Goal: Transaction & Acquisition: Purchase product/service

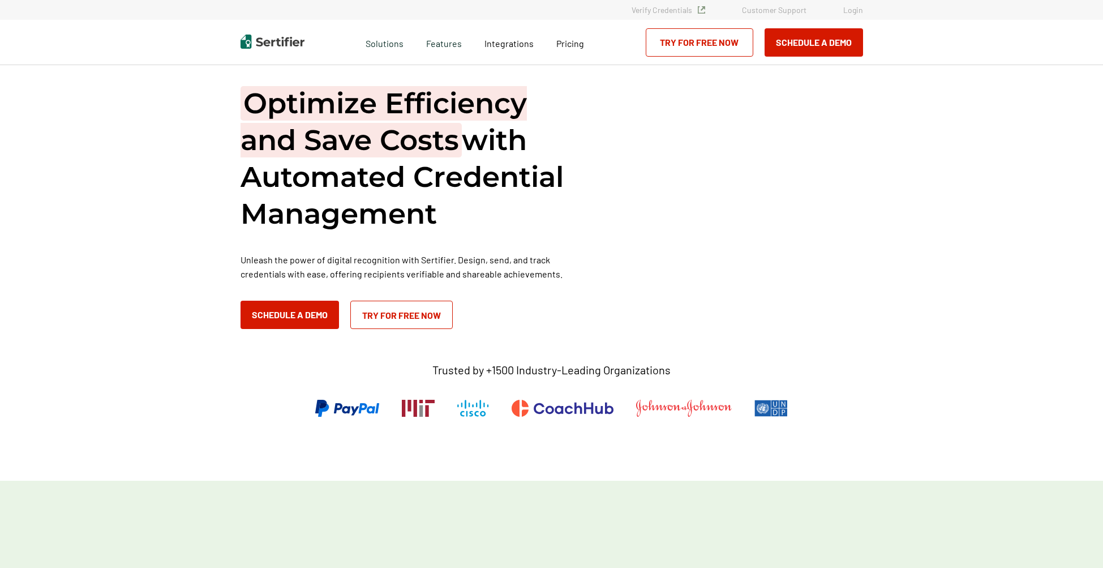
click at [850, 7] on link "Login" at bounding box center [854, 10] width 20 height 10
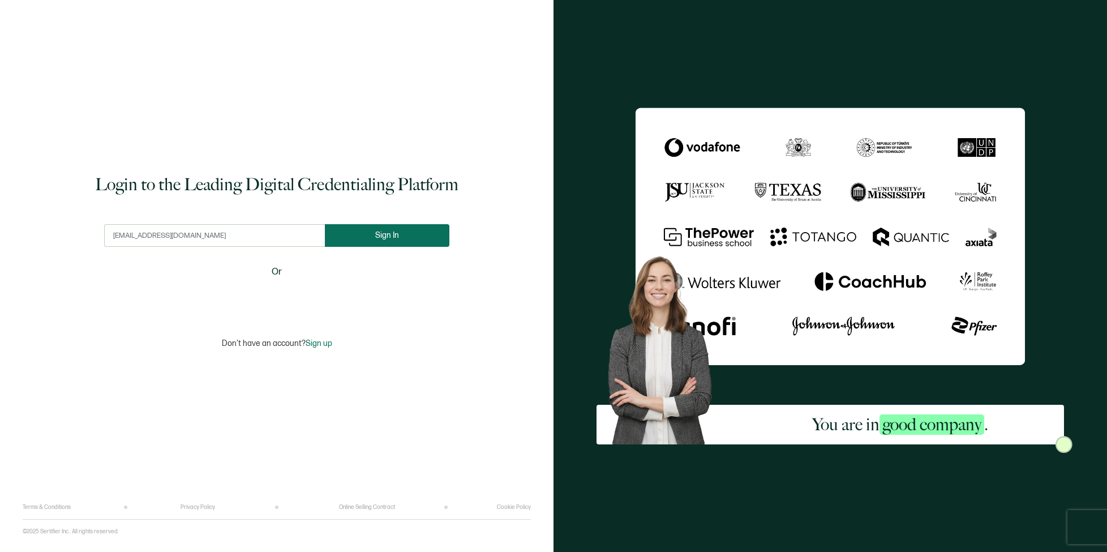
type input "blassa@iia.us"
click at [407, 236] on button "Sign In" at bounding box center [387, 235] width 125 height 23
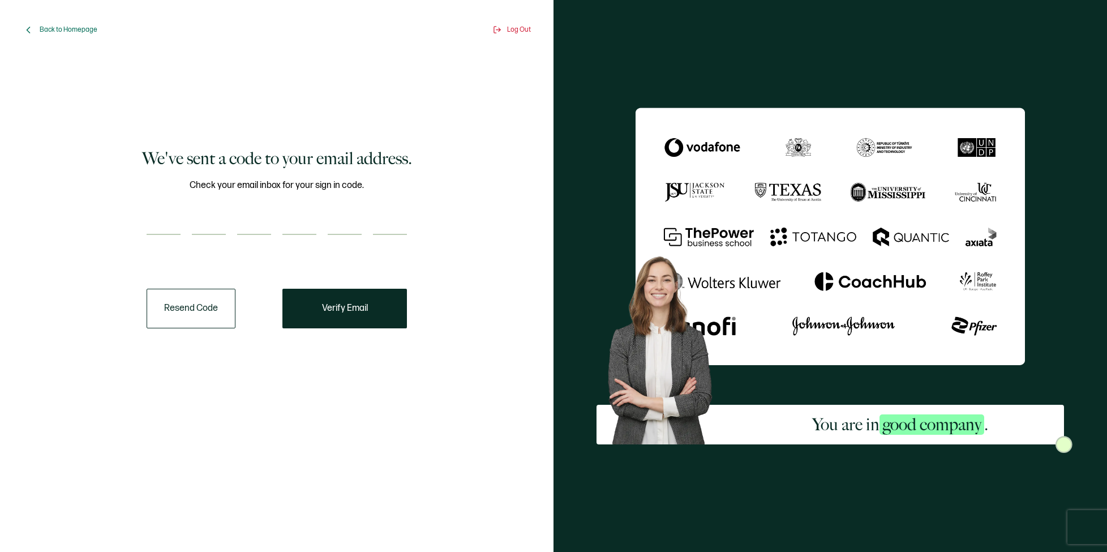
click at [151, 224] on input "number" at bounding box center [164, 223] width 34 height 23
type input "1"
type input "5"
type input "8"
type input "1"
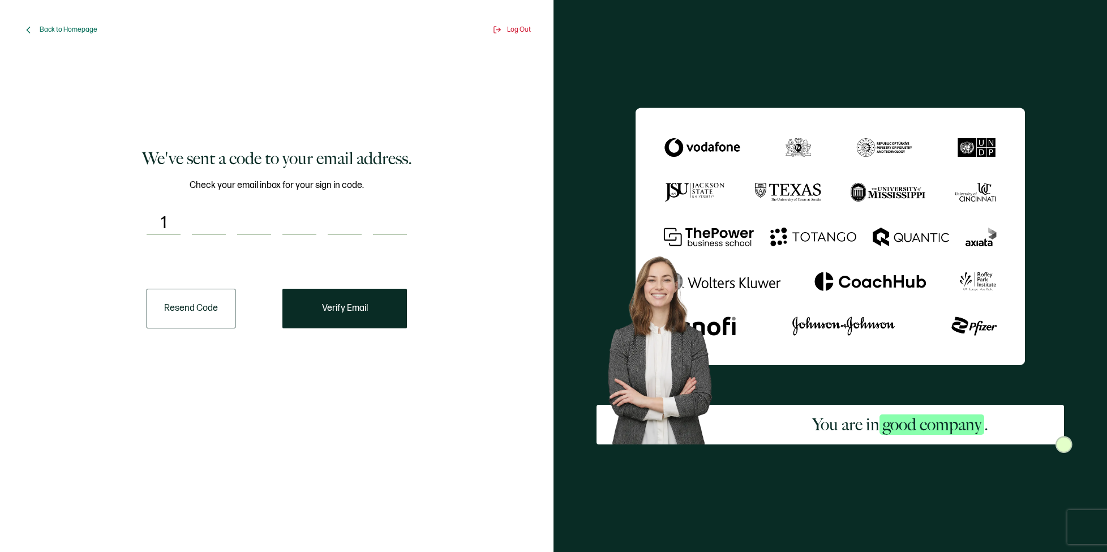
type input "5"
type input "4"
type input "8"
type input "0"
type input "4"
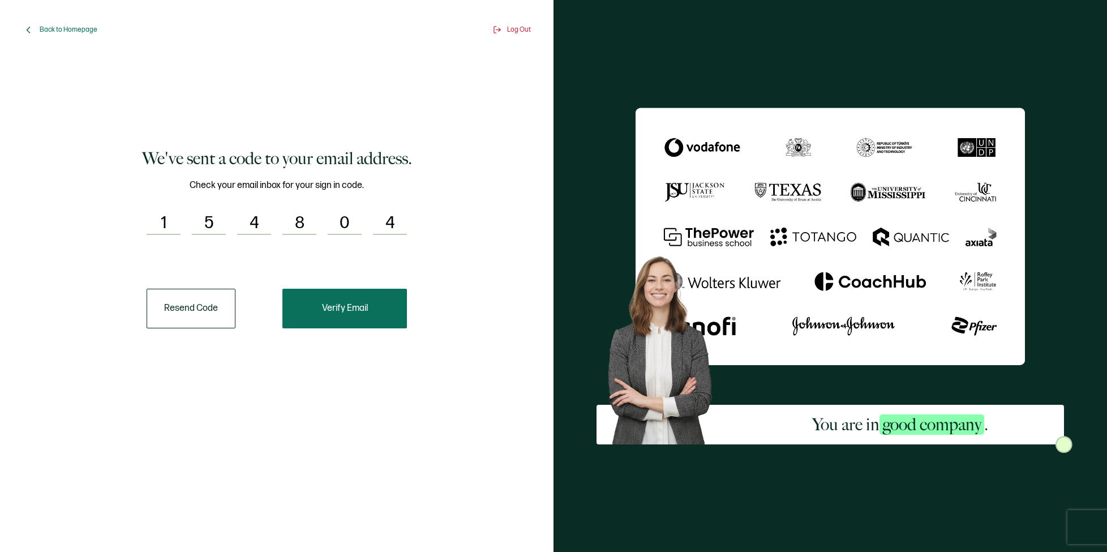
click at [357, 304] on span "Verify Email" at bounding box center [345, 308] width 46 height 9
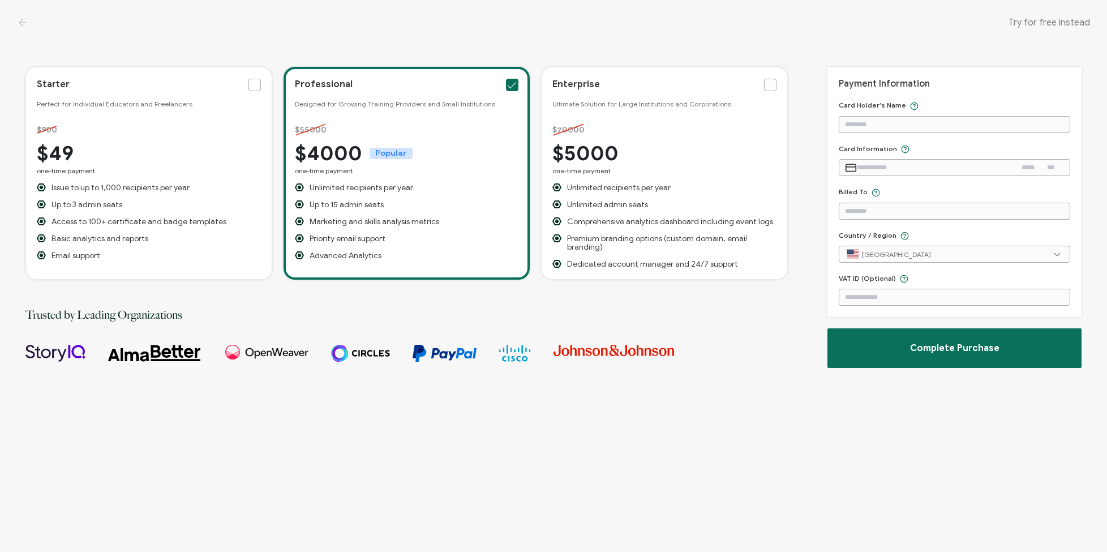
click at [252, 83] on span at bounding box center [255, 85] width 12 height 12
click at [261, 79] on input "checkbox" at bounding box center [261, 79] width 0 height 0
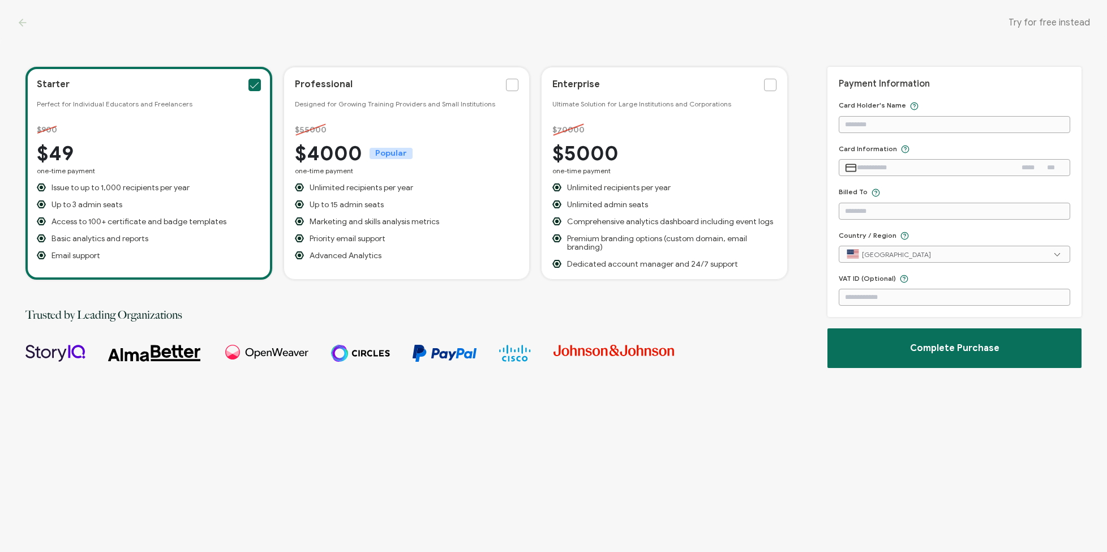
scroll to position [2, 0]
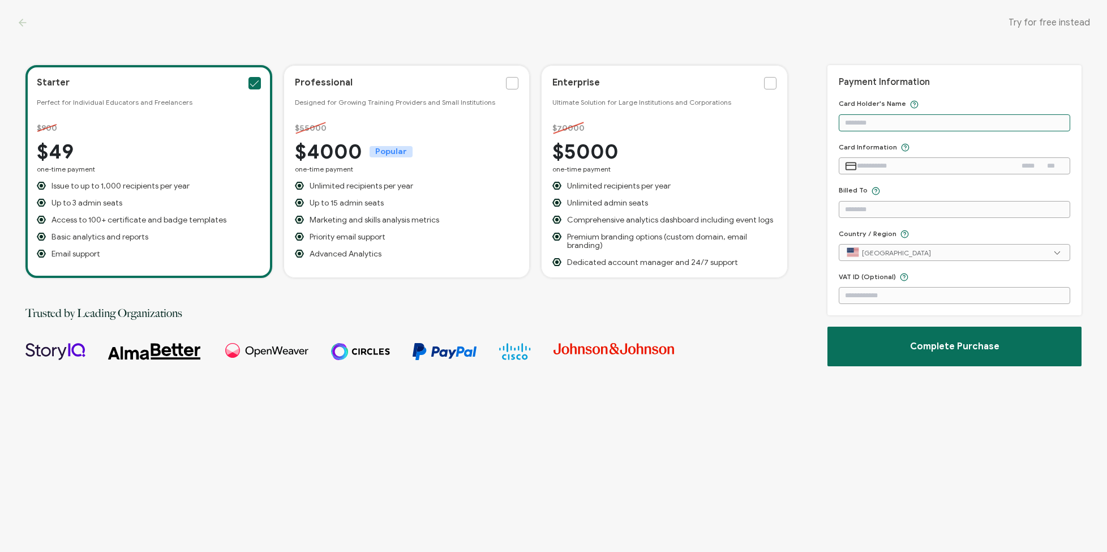
click at [951, 122] on input "text" at bounding box center [955, 122] width 232 height 17
type input "**********"
paste input "**********"
type input "**********"
click at [872, 166] on input "**********" at bounding box center [935, 165] width 157 height 17
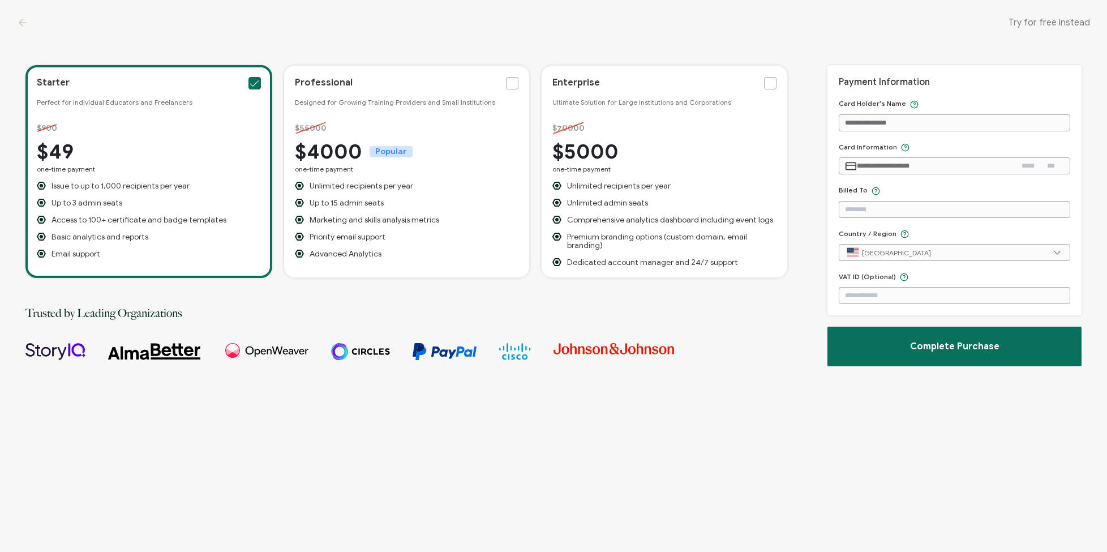
click at [1023, 164] on input "text" at bounding box center [1033, 165] width 23 height 17
type input "*****"
type input "***"
click at [994, 194] on div "Billed To" at bounding box center [955, 202] width 232 height 32
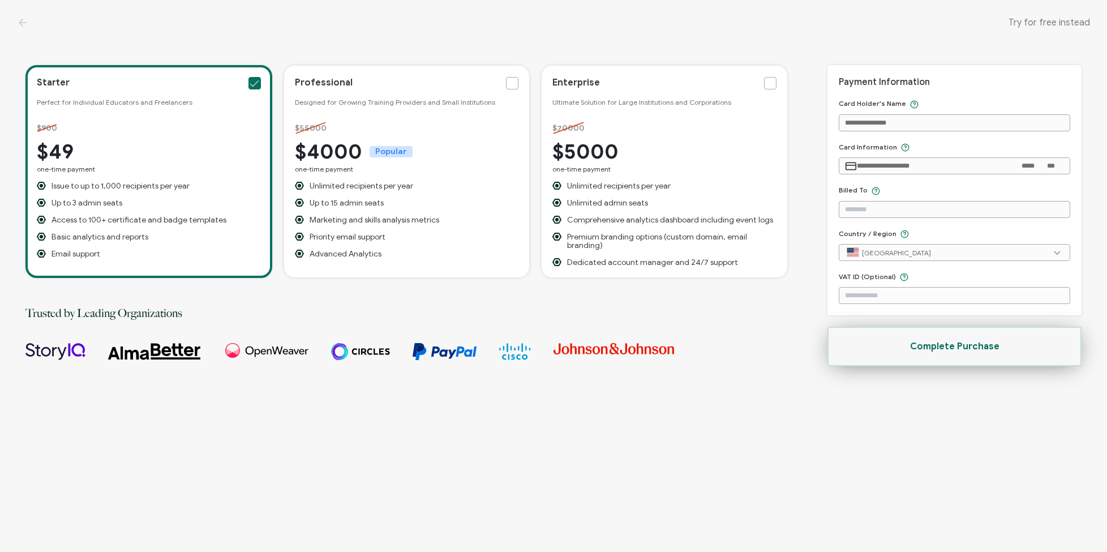
click at [1010, 340] on button "Complete Purchase" at bounding box center [955, 347] width 254 height 40
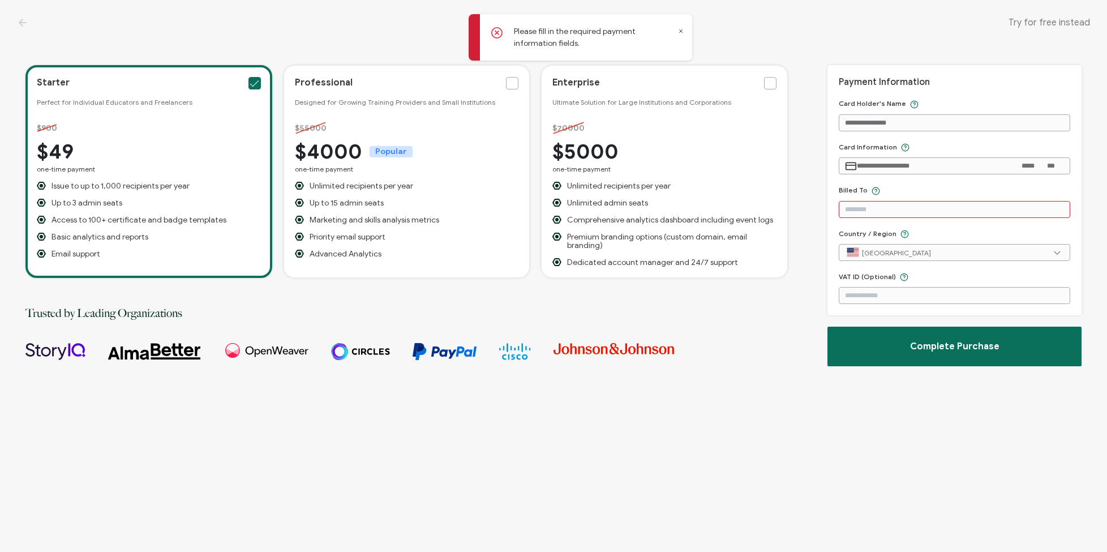
click at [678, 30] on div "Try for free instead" at bounding box center [553, 22] width 1107 height 45
click at [681, 32] on div "Try for free instead" at bounding box center [553, 22] width 1107 height 45
click at [682, 32] on div "Try for free instead" at bounding box center [553, 22] width 1107 height 45
click at [897, 210] on input "text" at bounding box center [955, 209] width 232 height 17
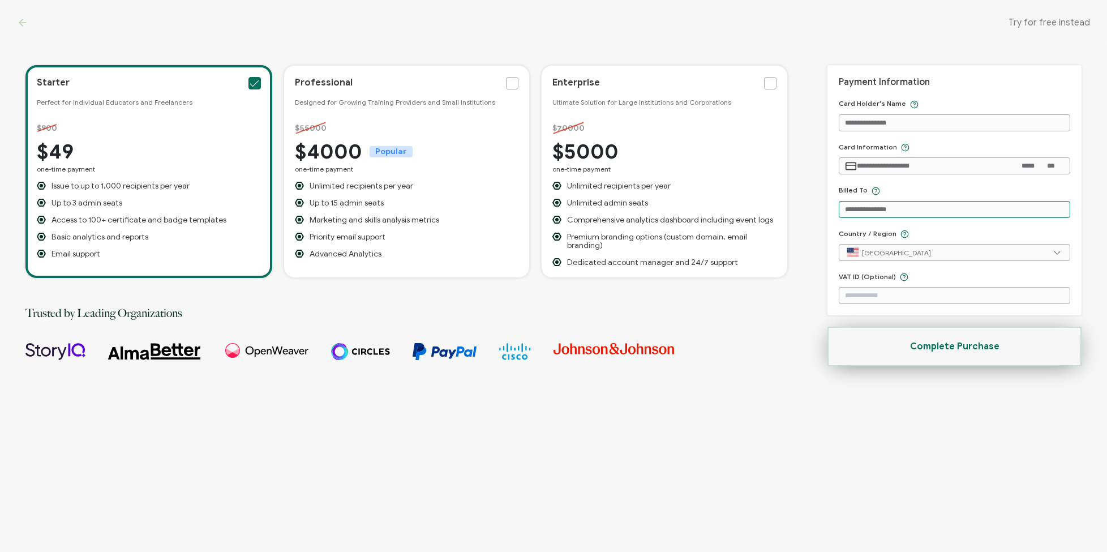
type input "**********"
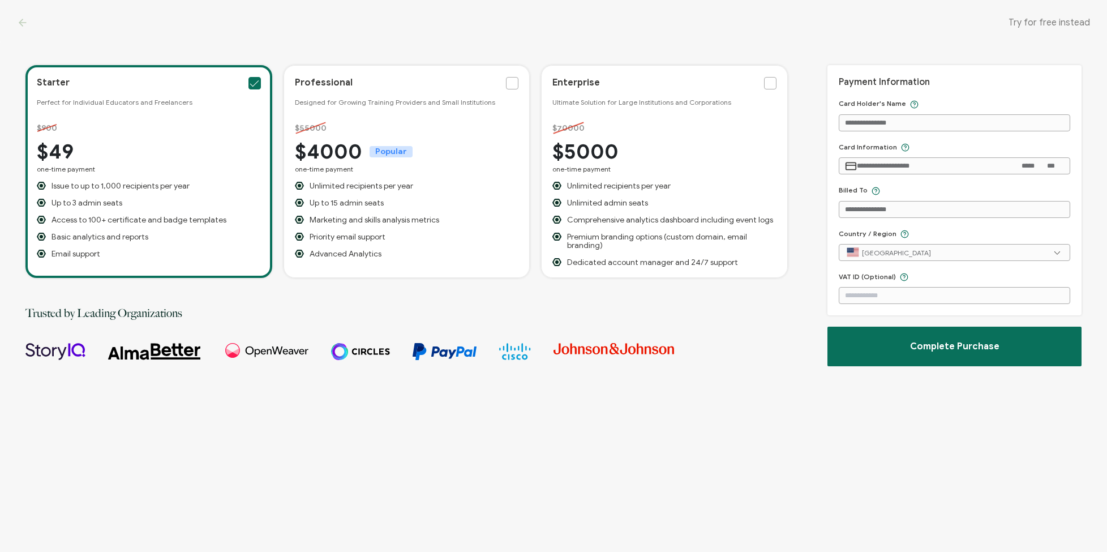
click at [1016, 341] on button "Complete Purchase" at bounding box center [955, 347] width 254 height 40
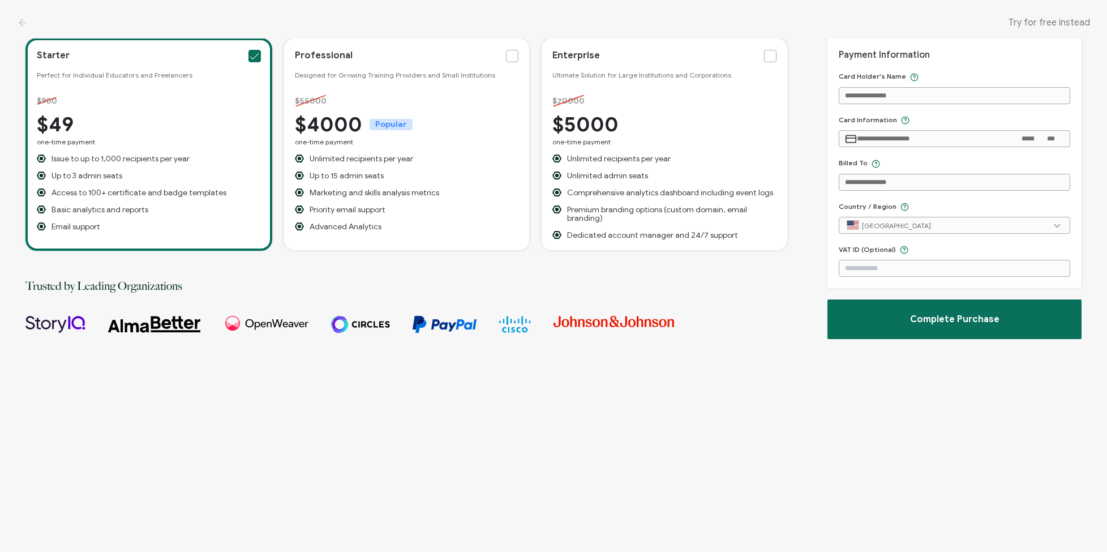
scroll to position [35, 0]
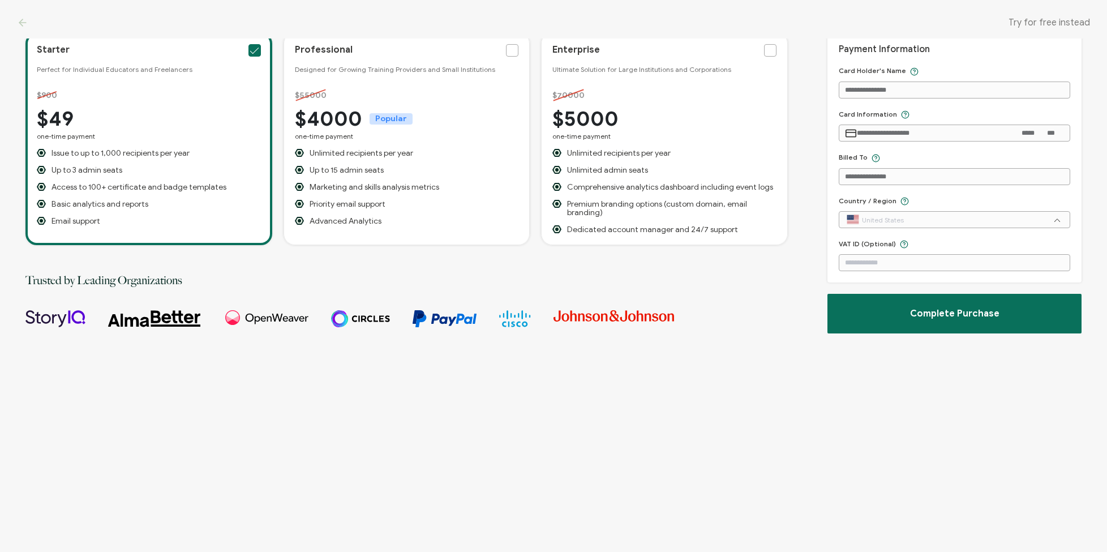
click at [992, 220] on input "text" at bounding box center [954, 220] width 219 height 17
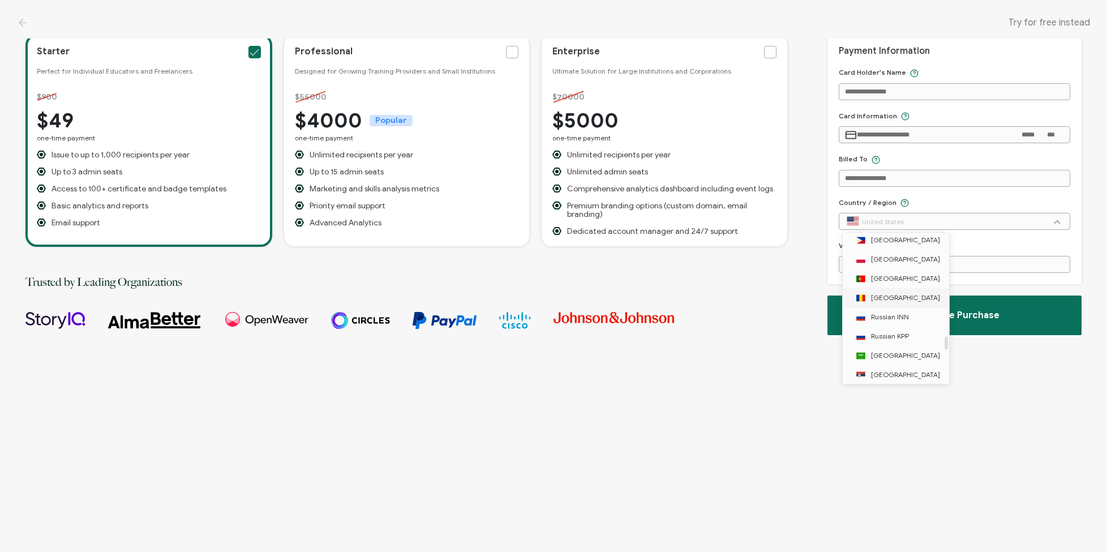
scroll to position [1126, 0]
click at [917, 272] on li "[GEOGRAPHIC_DATA]" at bounding box center [898, 274] width 110 height 19
type input "[GEOGRAPHIC_DATA]"
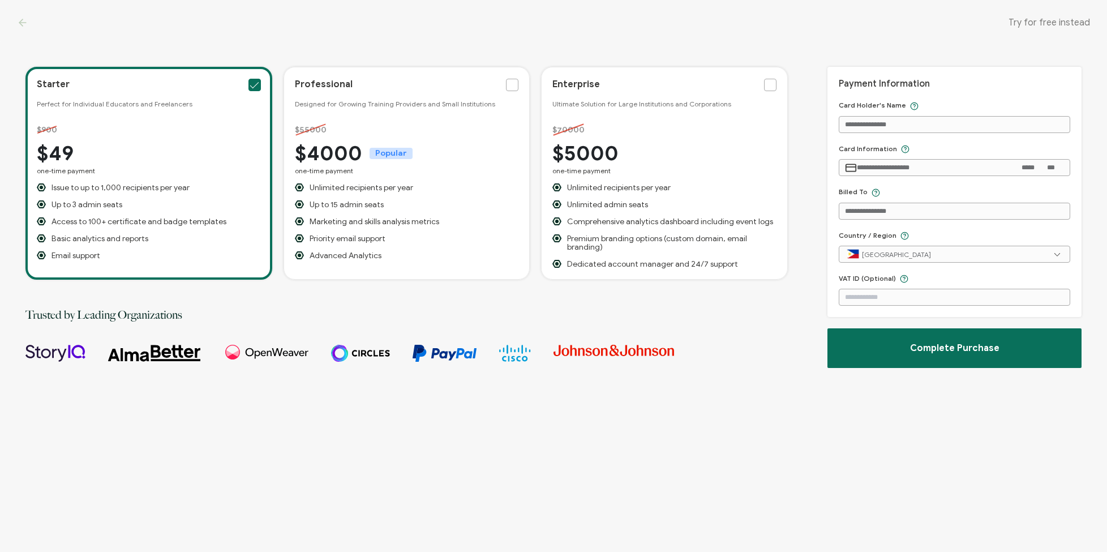
scroll to position [0, 0]
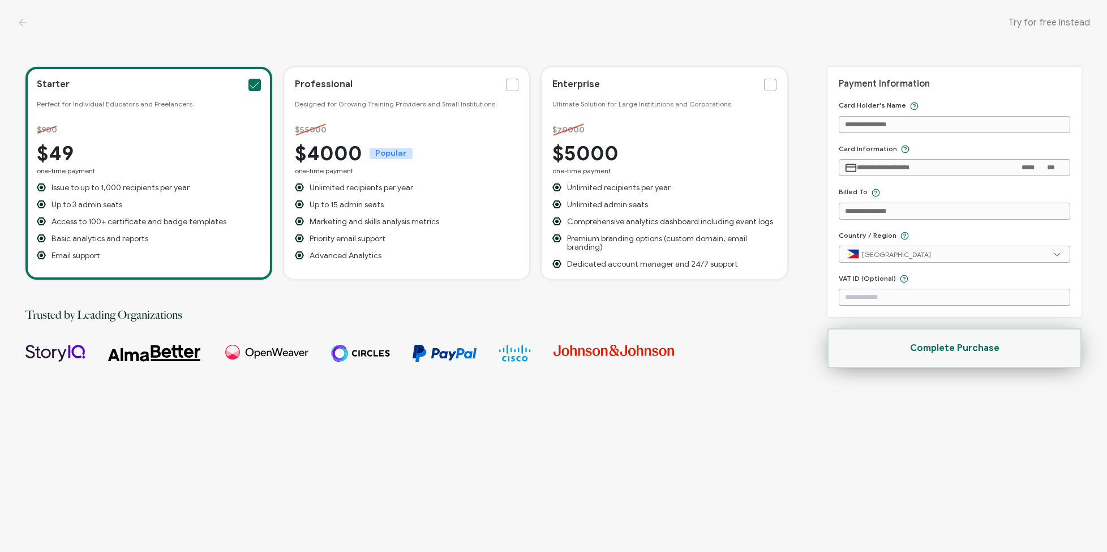
click at [1064, 351] on button "Complete Purchase" at bounding box center [955, 348] width 254 height 40
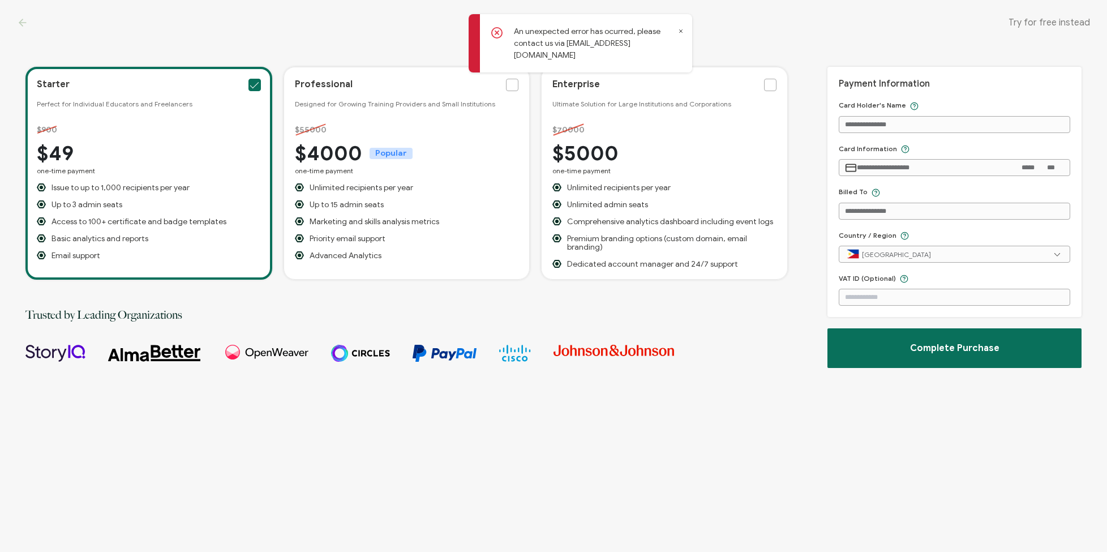
click at [681, 31] on div "Try for free instead" at bounding box center [553, 22] width 1107 height 45
drag, startPoint x: 682, startPoint y: 31, endPoint x: 688, endPoint y: 37, distance: 8.8
click at [682, 31] on div "Try for free instead" at bounding box center [553, 22] width 1107 height 45
click at [680, 32] on div "Try for free instead" at bounding box center [553, 22] width 1107 height 45
click at [681, 31] on div "Try for free instead" at bounding box center [553, 22] width 1107 height 45
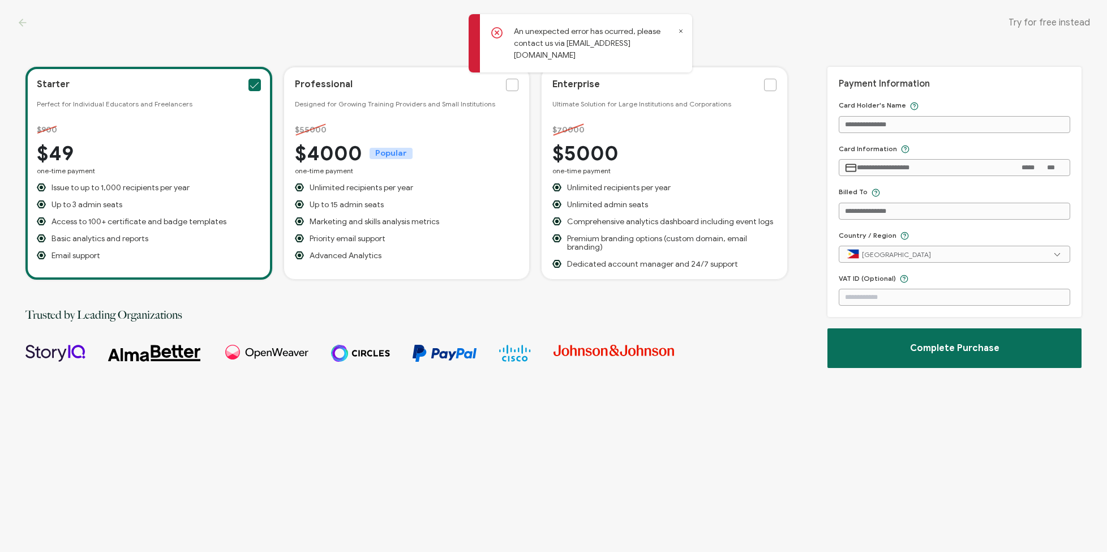
click at [686, 32] on div "Try for free instead" at bounding box center [553, 22] width 1107 height 45
click at [683, 32] on div "Try for free instead" at bounding box center [553, 22] width 1107 height 45
click at [907, 254] on input "text" at bounding box center [954, 254] width 219 height 17
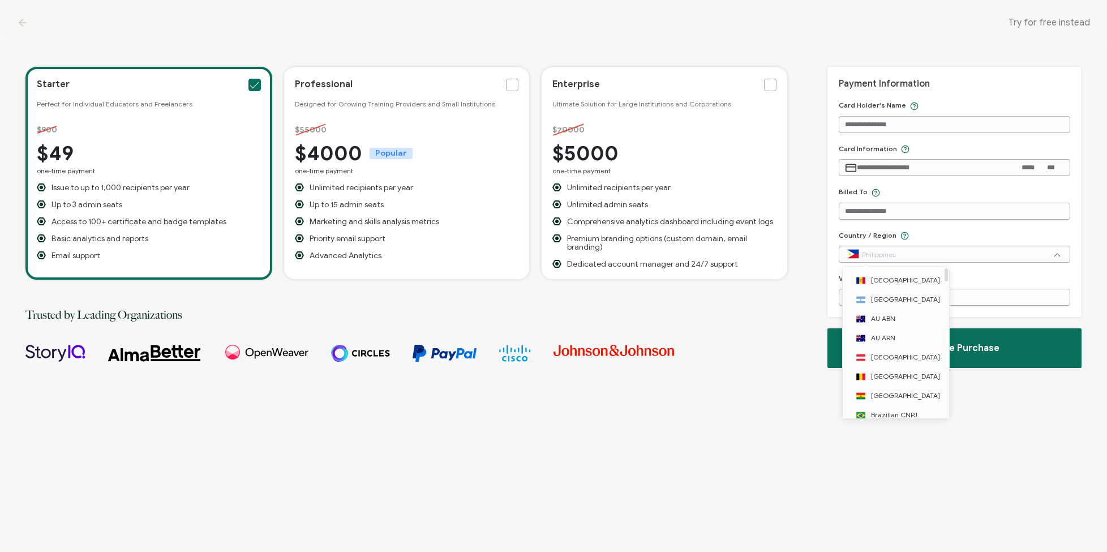
scroll to position [0, 0]
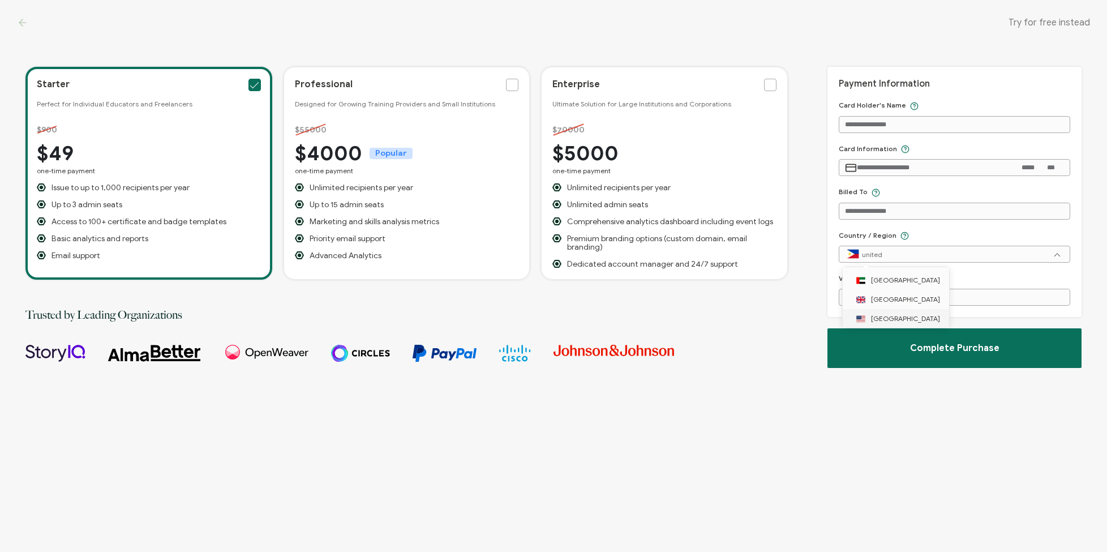
click at [897, 316] on span "[GEOGRAPHIC_DATA]" at bounding box center [897, 318] width 86 height 8
type input "[GEOGRAPHIC_DATA]"
click at [724, 343] on div "Starter Perfect for Individual Educators and Freelancers $900 $49 one-time paym…" at bounding box center [406, 297] width 763 height 461
click at [951, 161] on input "**********" at bounding box center [935, 167] width 157 height 17
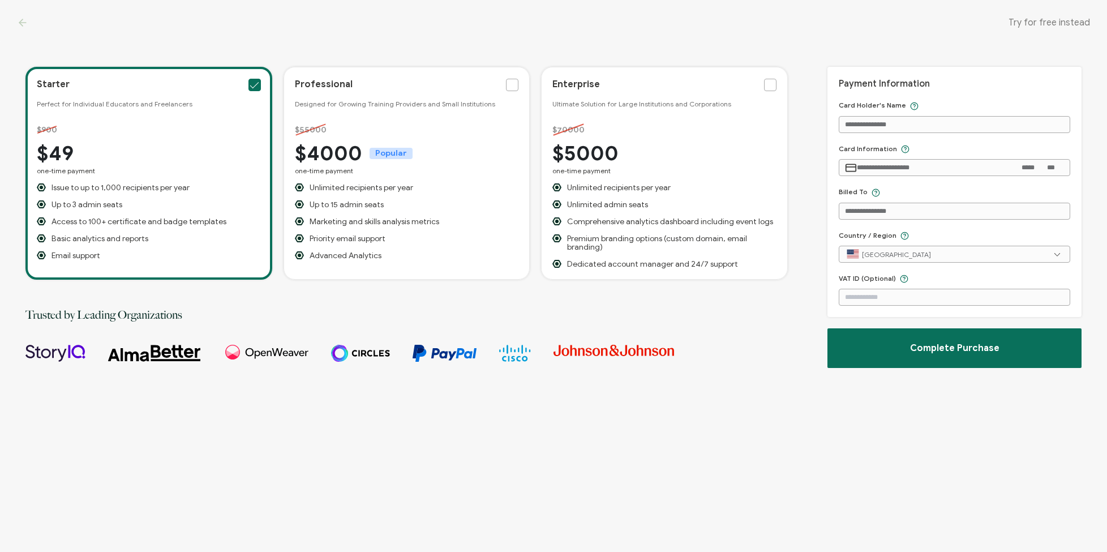
click at [951, 161] on input "**********" at bounding box center [935, 167] width 157 height 17
click at [1050, 21] on span "Try for free instead" at bounding box center [1050, 22] width 82 height 11
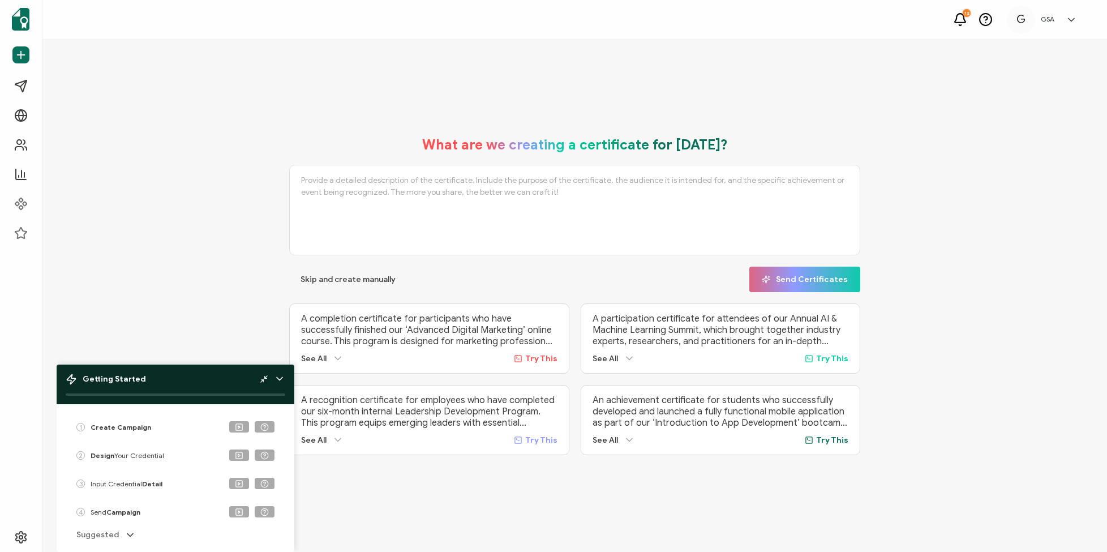
click at [1070, 16] on icon at bounding box center [1071, 19] width 11 height 11
click at [865, 130] on div "What are we creating a certificate for today? Skip and create manually Send Cer…" at bounding box center [575, 295] width 1008 height 341
click at [283, 377] on icon at bounding box center [279, 378] width 11 height 11
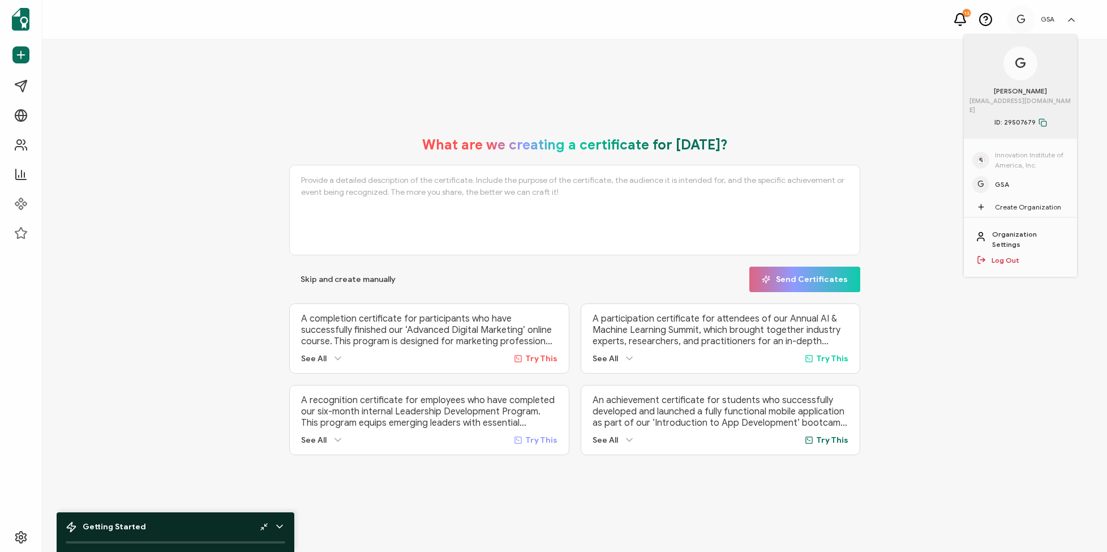
click at [1071, 20] on icon at bounding box center [1071, 19] width 11 height 11
click at [1075, 18] on icon at bounding box center [1071, 19] width 11 height 11
click at [1015, 150] on span "Innovation Institute of America, Inc." at bounding box center [1032, 160] width 74 height 20
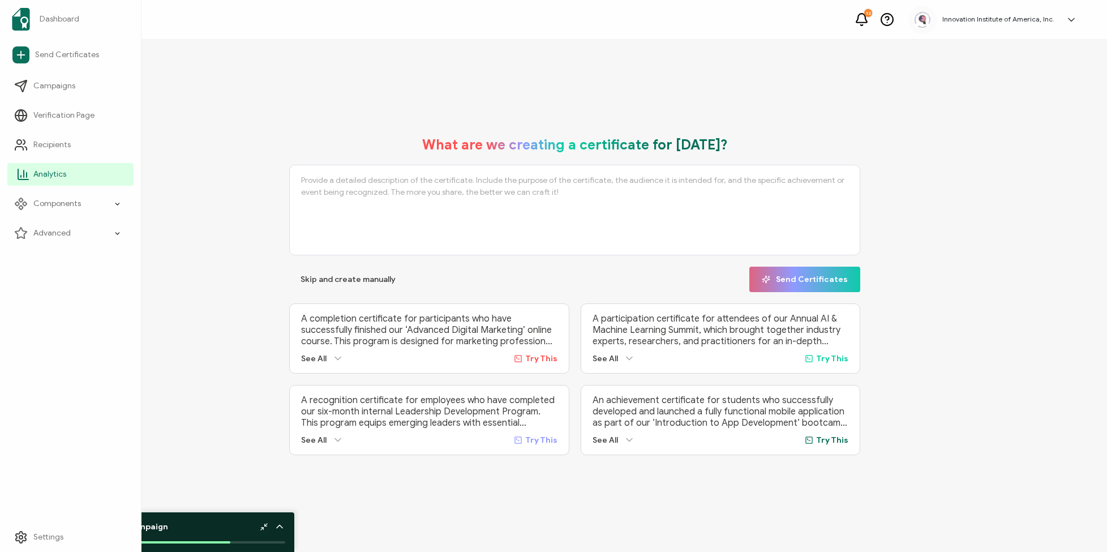
click at [61, 170] on span "Analytics" at bounding box center [49, 174] width 33 height 11
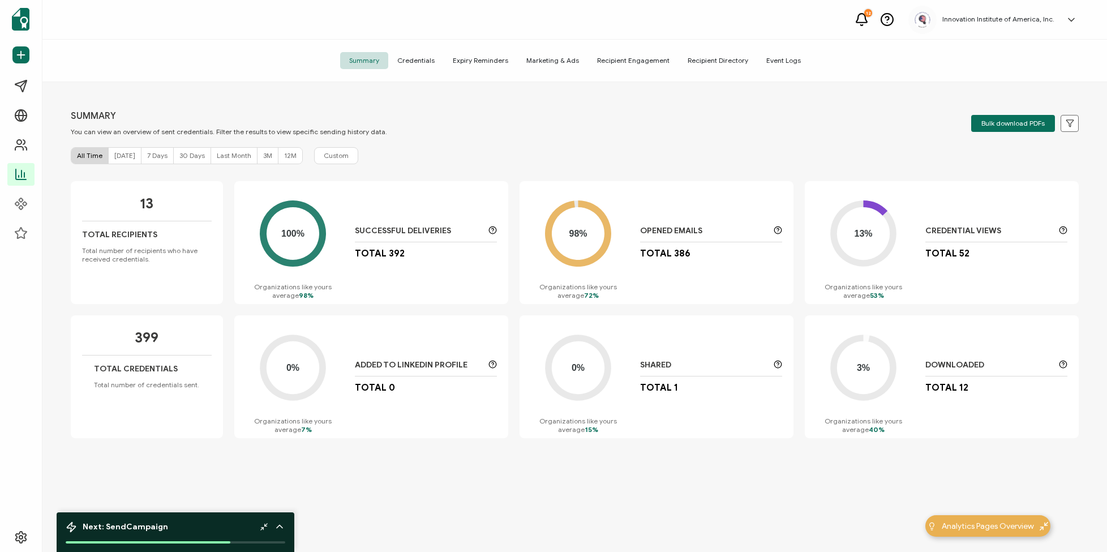
click at [1075, 19] on icon at bounding box center [1071, 19] width 11 height 11
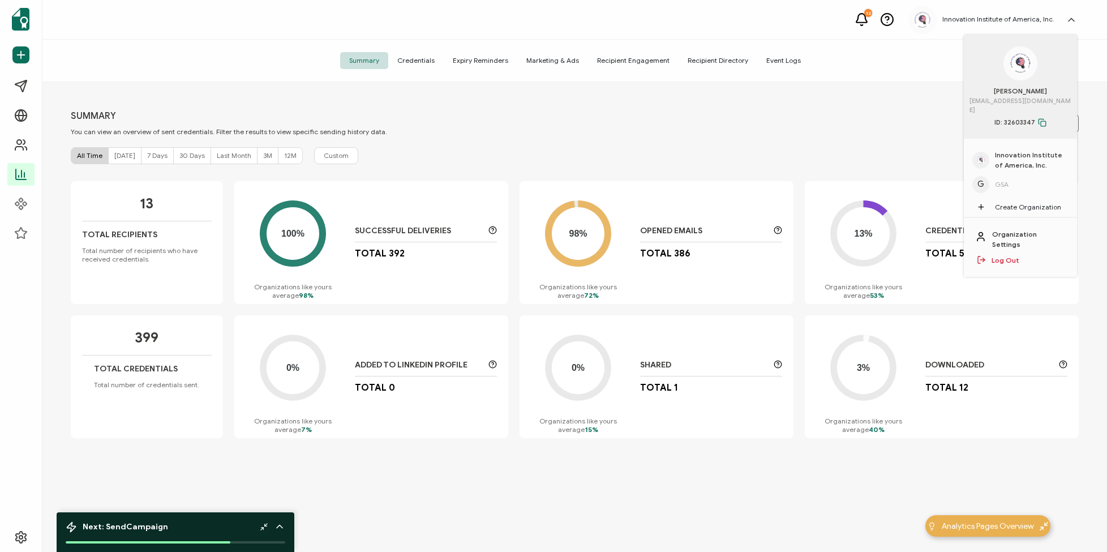
scroll to position [1, 0]
click at [1005, 178] on span "GSA" at bounding box center [1002, 183] width 14 height 10
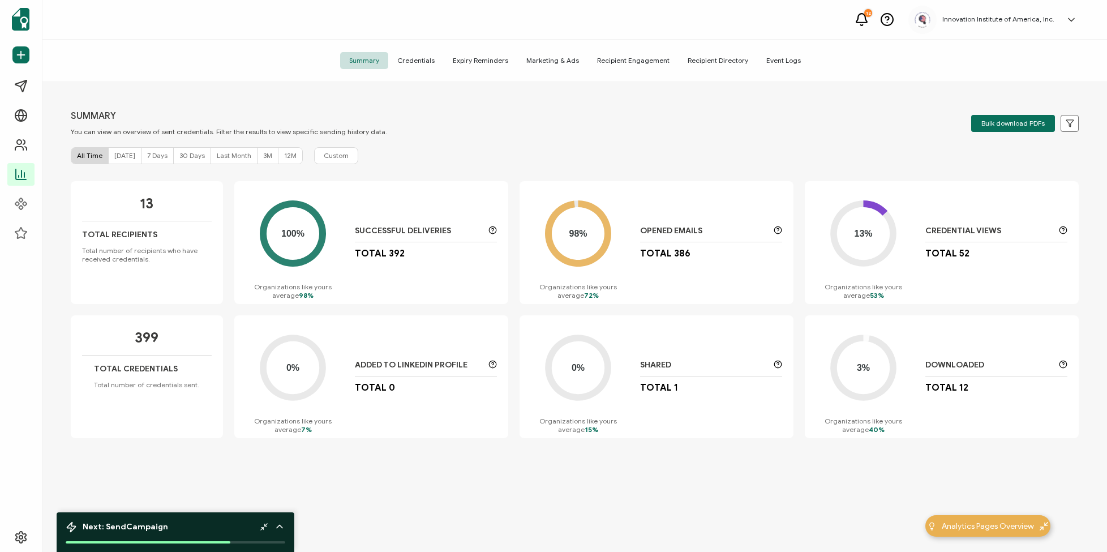
scroll to position [0, 0]
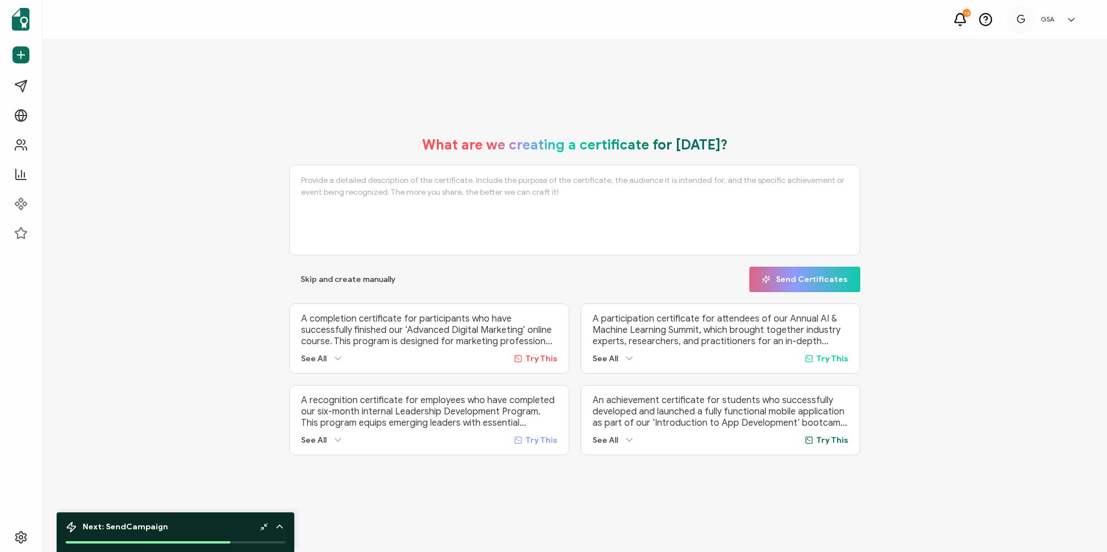
click at [1074, 18] on icon at bounding box center [1071, 19] width 11 height 11
click at [1009, 229] on link "Organization Settings" at bounding box center [1030, 239] width 74 height 20
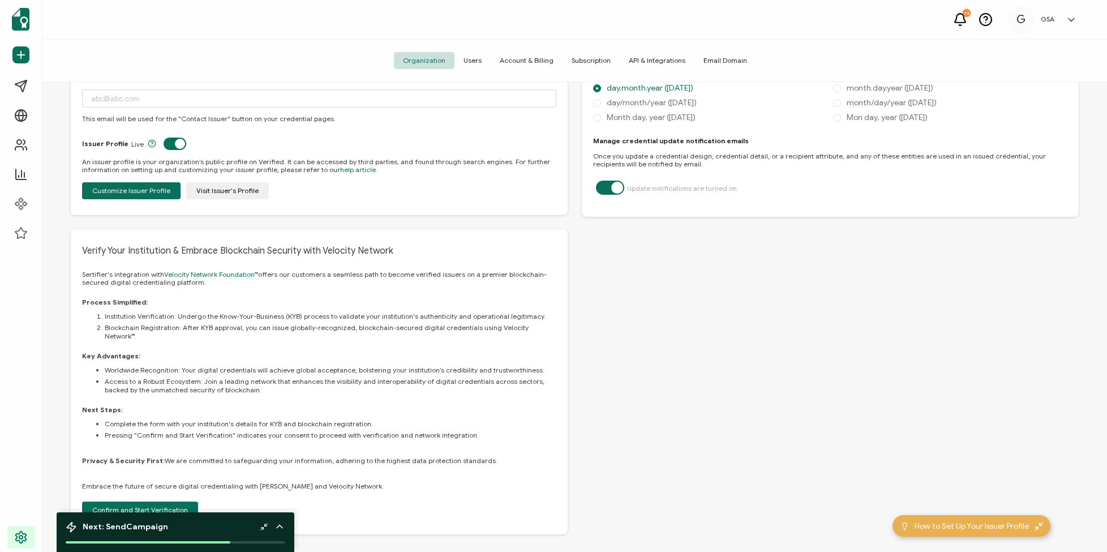
scroll to position [546, 0]
click at [1072, 22] on icon at bounding box center [1071, 19] width 11 height 11
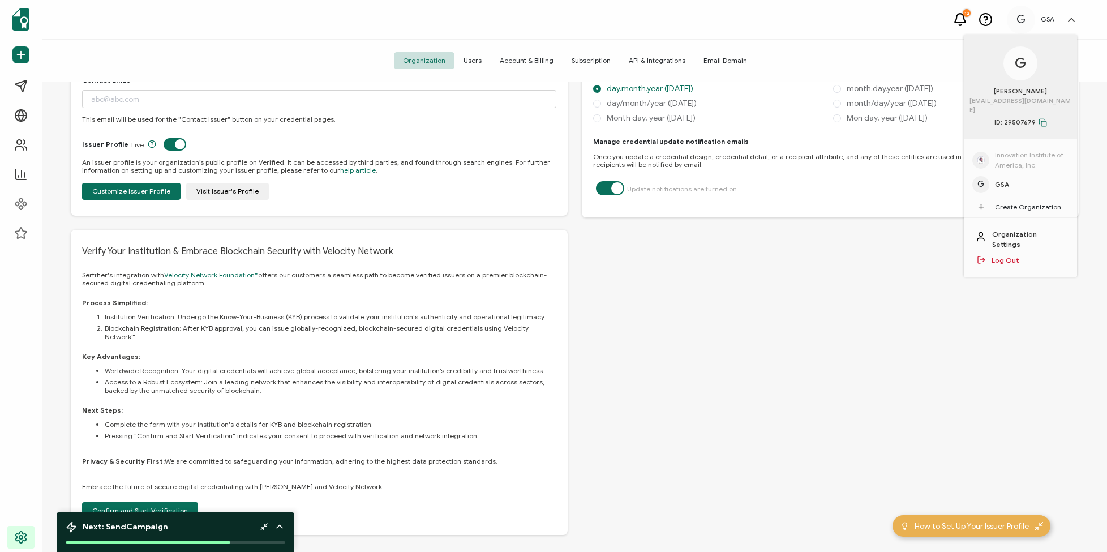
click at [1010, 150] on span "Innovation Institute of America, Inc." at bounding box center [1032, 160] width 74 height 20
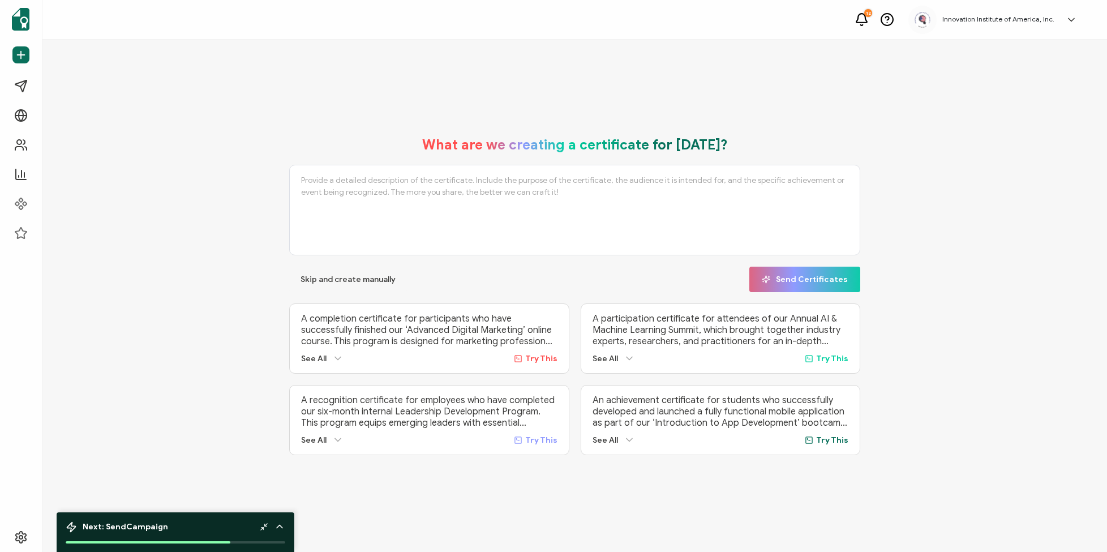
click at [1074, 20] on icon at bounding box center [1071, 19] width 11 height 11
click at [1021, 229] on link "Organization Settings" at bounding box center [1030, 239] width 74 height 20
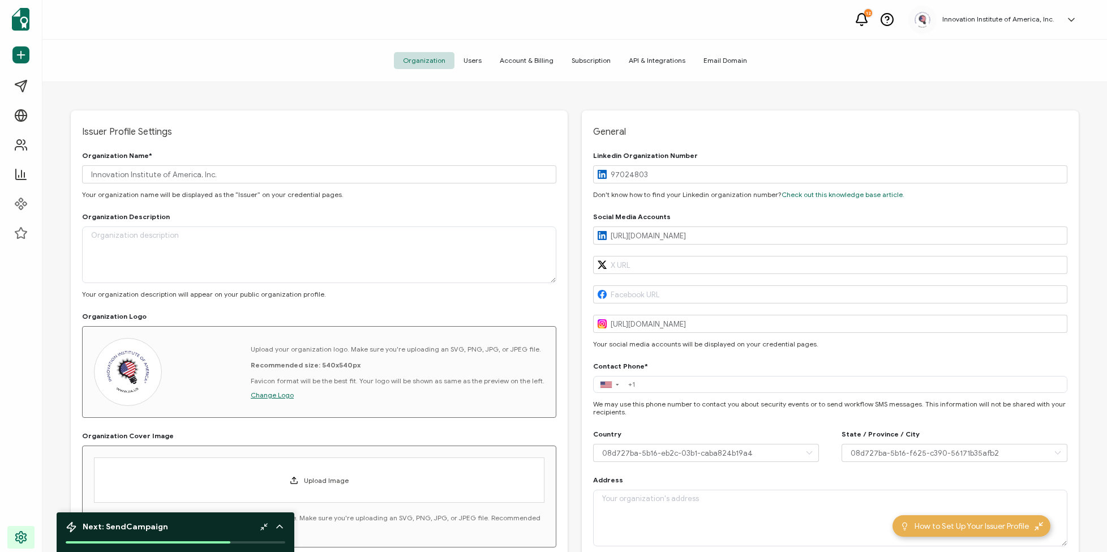
click at [1071, 19] on icon at bounding box center [1071, 19] width 11 height 11
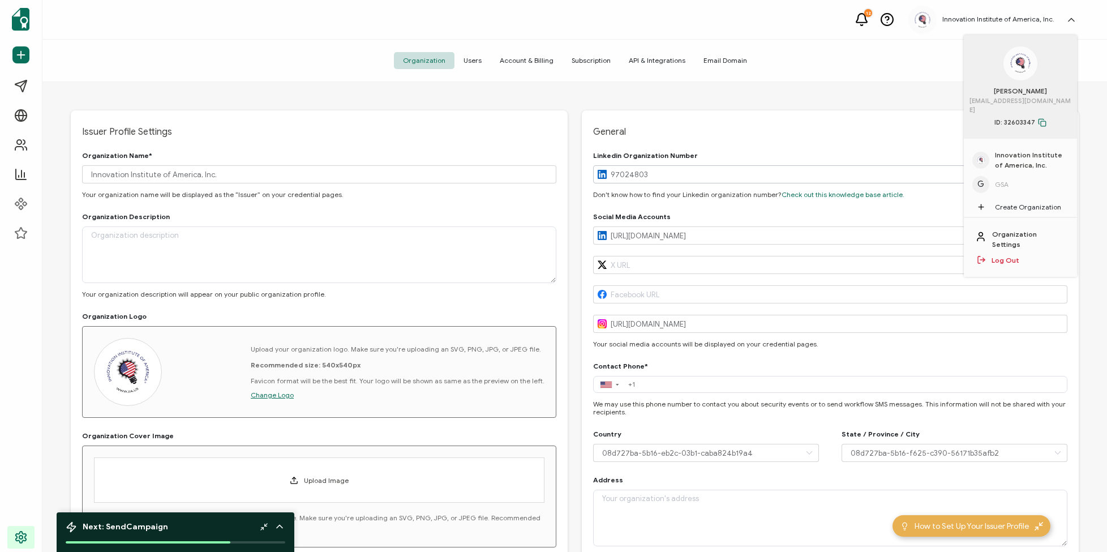
click at [1004, 179] on span "GSA" at bounding box center [1002, 184] width 14 height 10
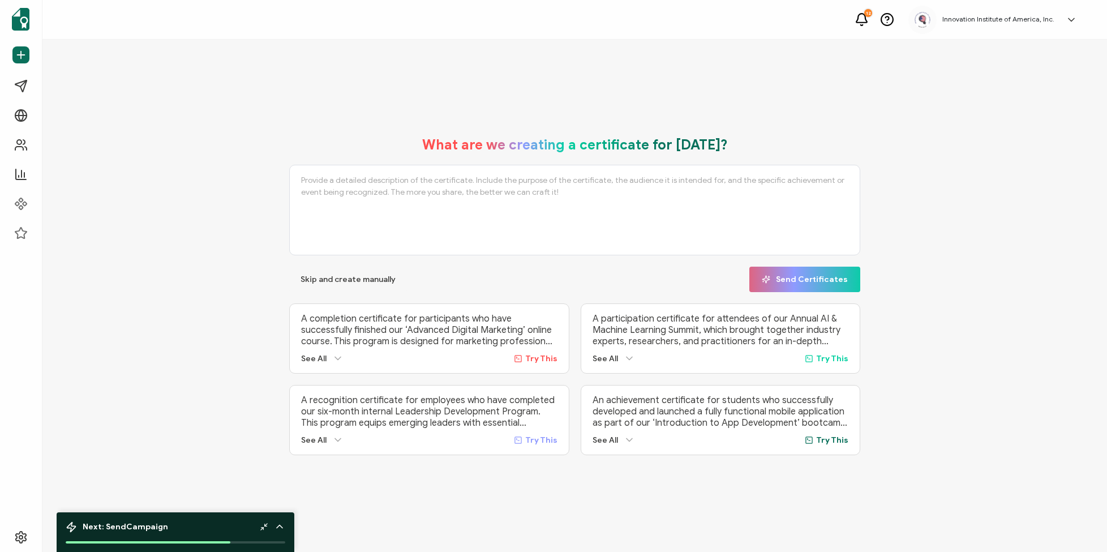
click at [1075, 25] on icon at bounding box center [1071, 19] width 11 height 11
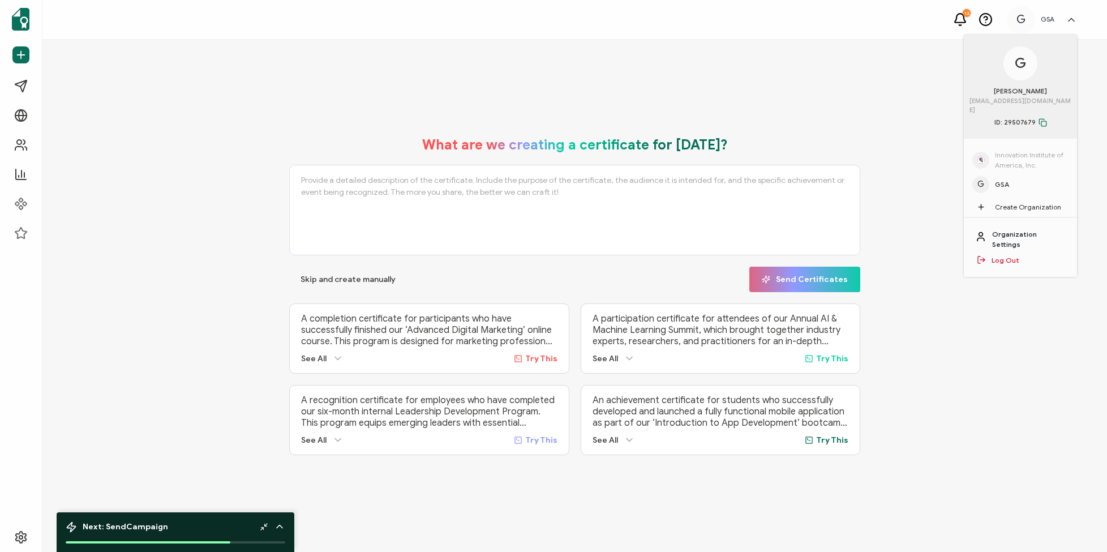
click at [1016, 229] on link "Organization Settings" at bounding box center [1030, 239] width 74 height 20
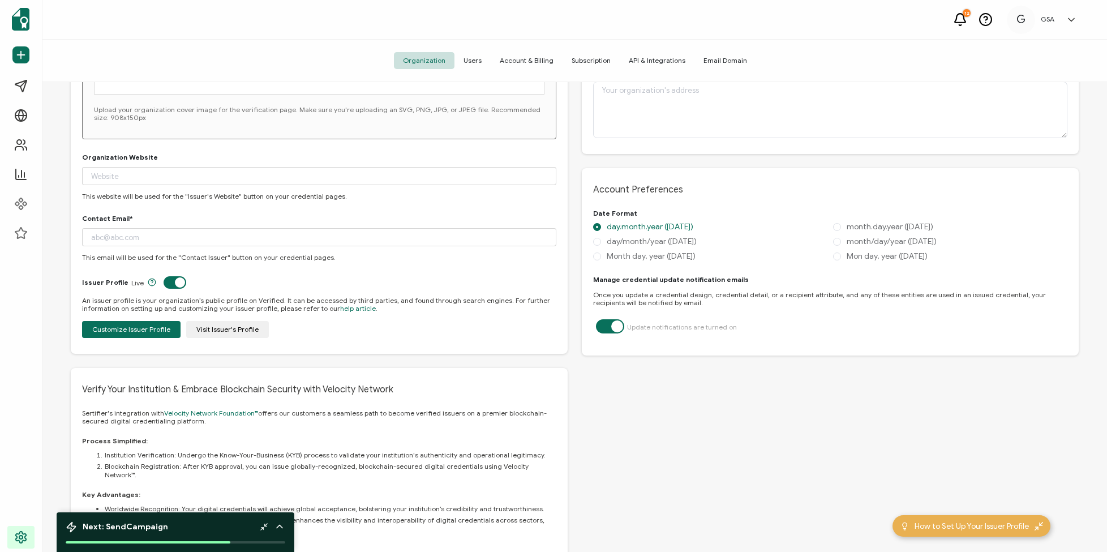
scroll to position [423, 0]
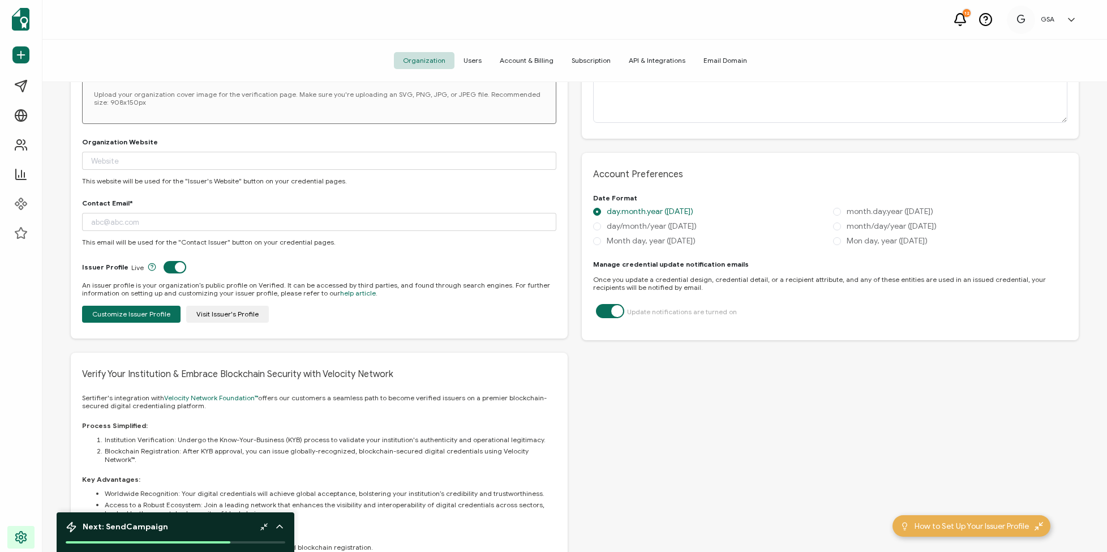
click at [172, 267] on label at bounding box center [178, 268] width 28 height 3
click at [172, 267] on input "checkbox" at bounding box center [173, 266] width 7 height 7
checkbox input "false"
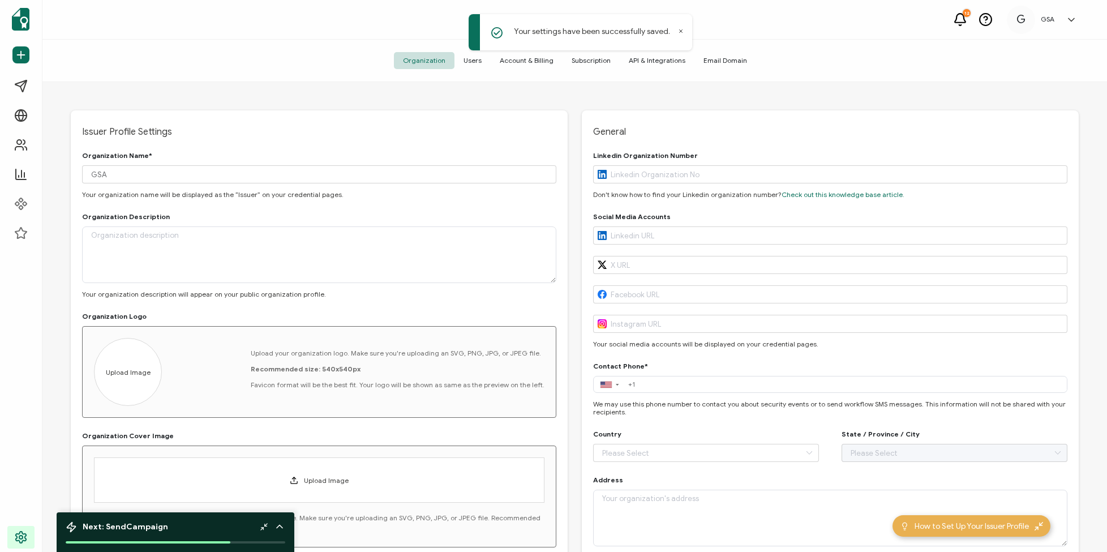
scroll to position [0, 0]
click at [1071, 22] on icon at bounding box center [1071, 19] width 11 height 11
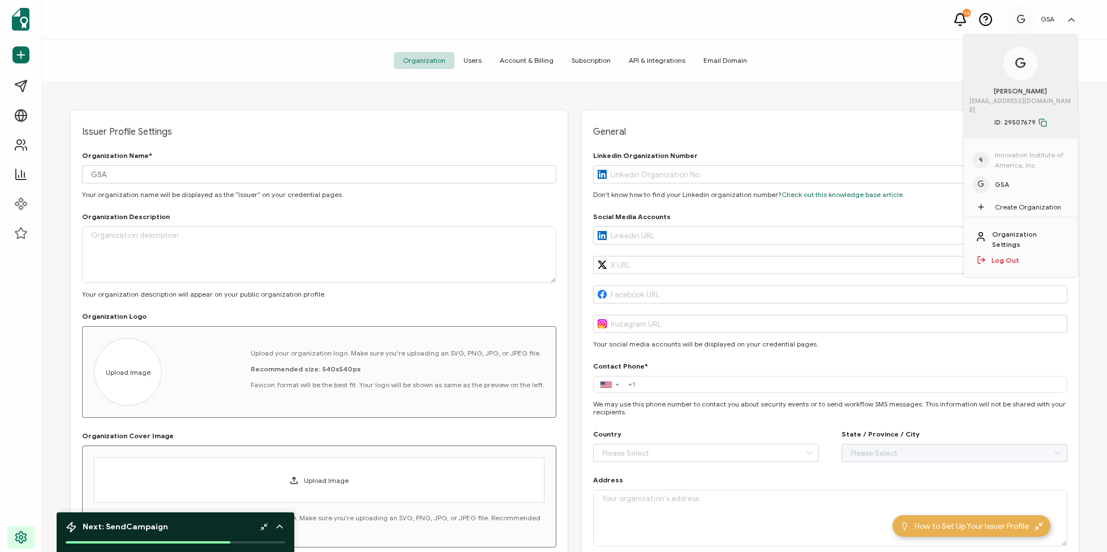
click at [475, 59] on span "Users" at bounding box center [473, 60] width 36 height 17
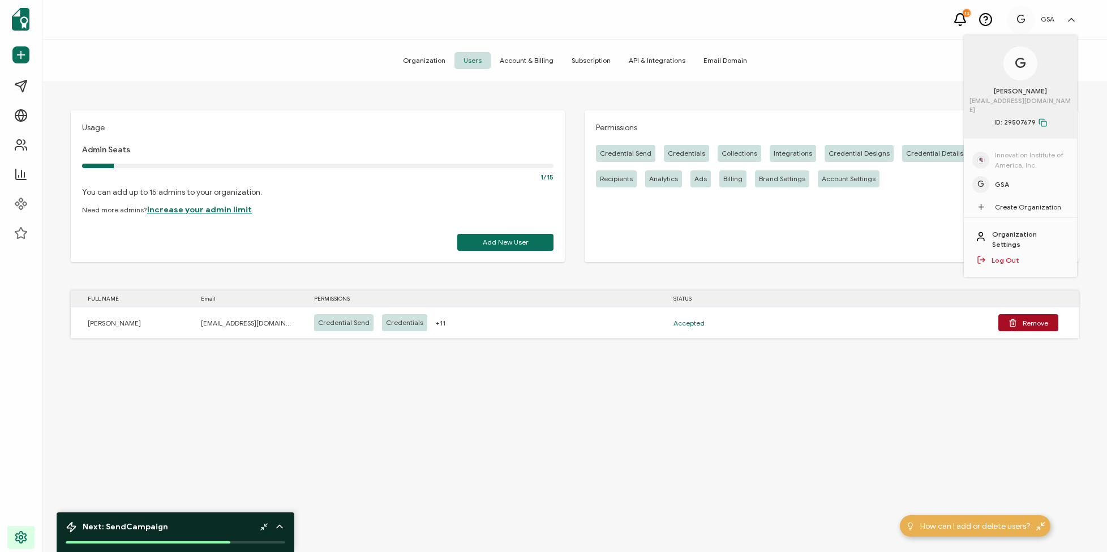
click at [521, 59] on span "Account & Billing" at bounding box center [527, 60] width 72 height 17
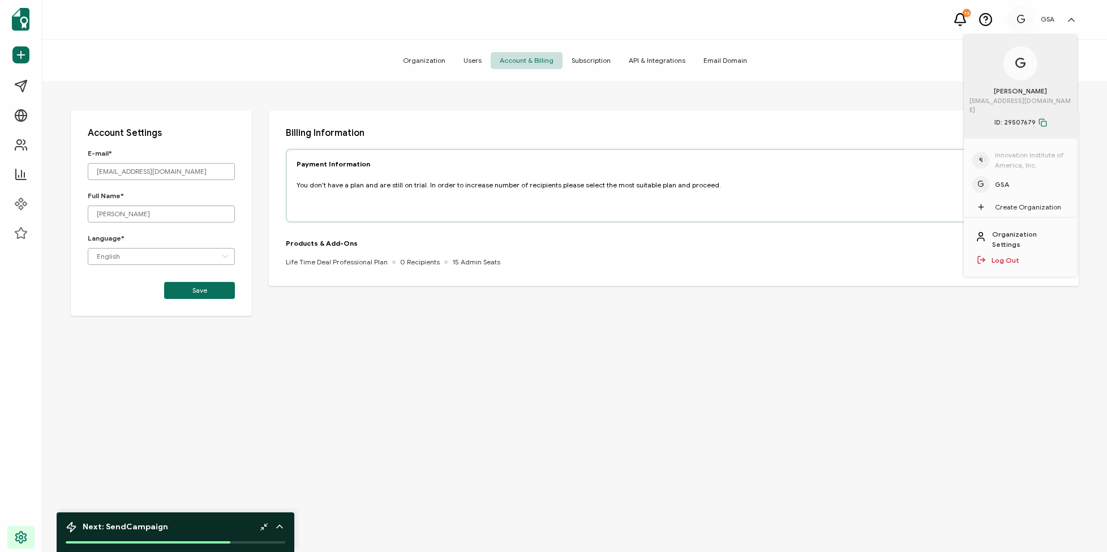
click at [577, 63] on span "Subscription" at bounding box center [591, 60] width 57 height 17
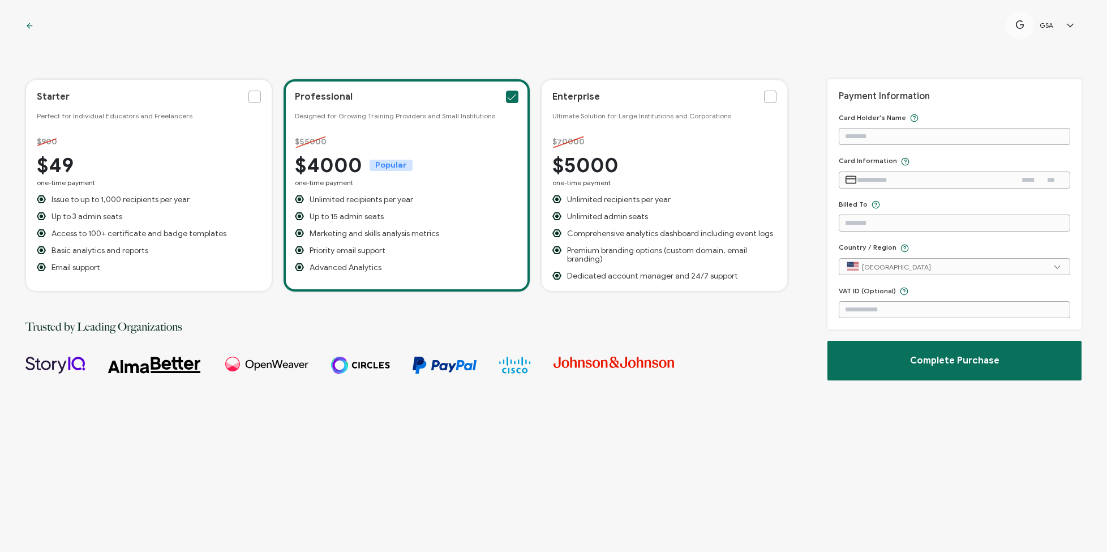
click at [28, 24] on icon at bounding box center [29, 26] width 8 height 8
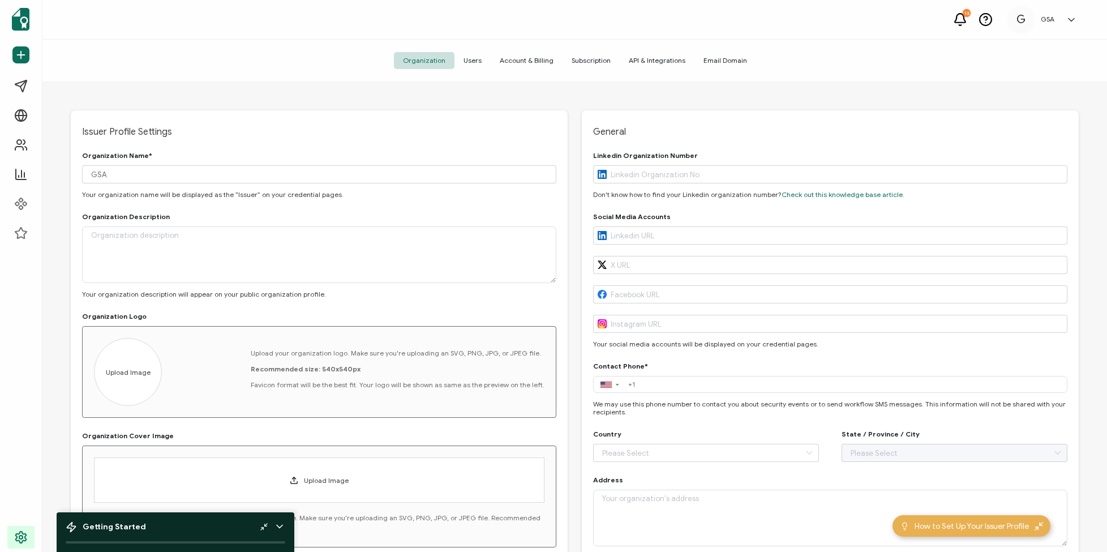
click at [588, 62] on span "Subscription" at bounding box center [591, 60] width 57 height 17
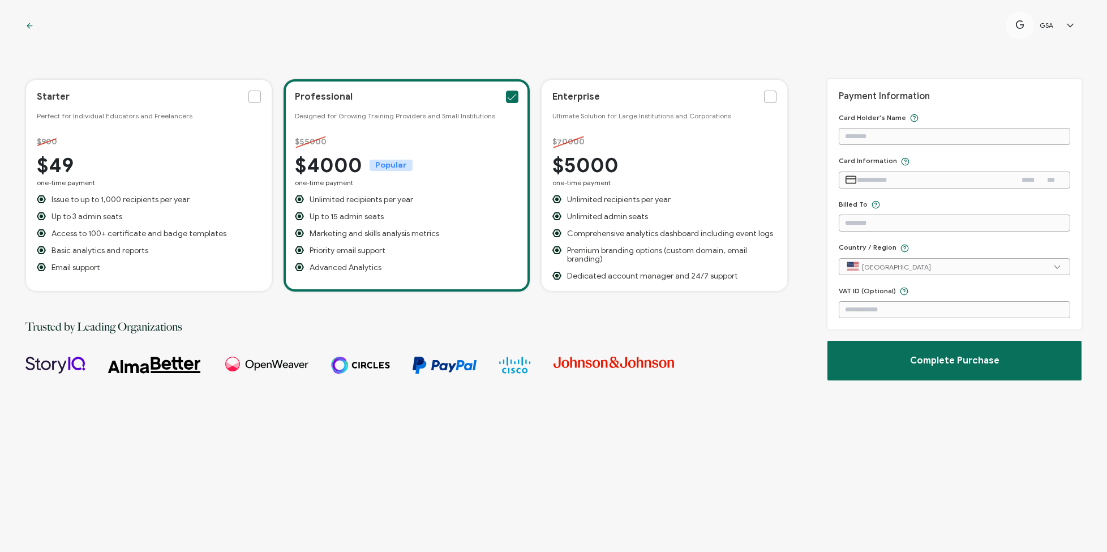
click at [35, 24] on div "G GSA G [PERSON_NAME] [EMAIL_ADDRESS][DOMAIN_NAME] ID: 29507679 Innovation Inst…" at bounding box center [553, 25] width 1107 height 51
click at [29, 26] on icon at bounding box center [29, 26] width 5 height 0
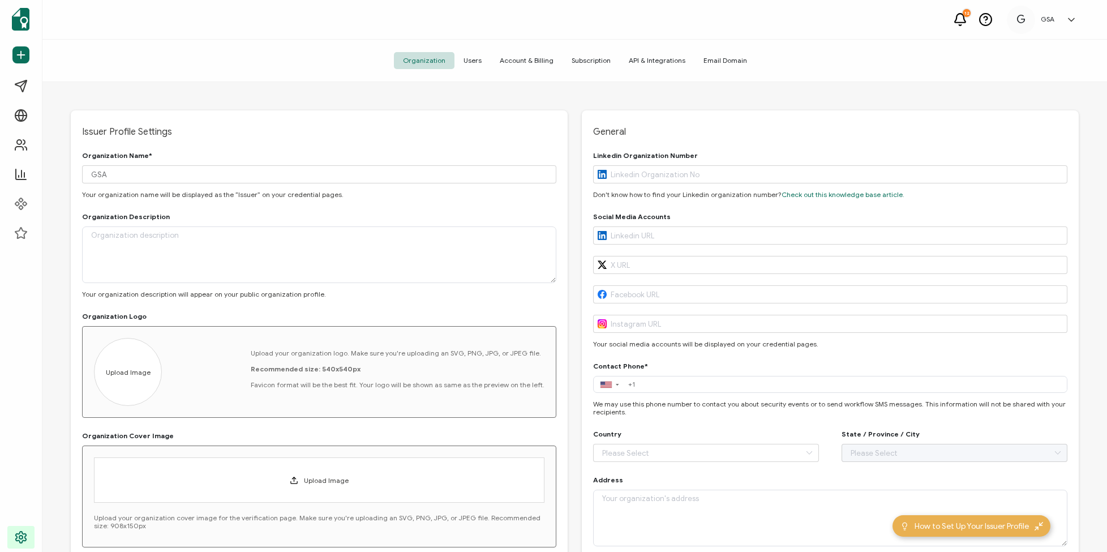
click at [514, 61] on span "Account & Billing" at bounding box center [527, 60] width 72 height 17
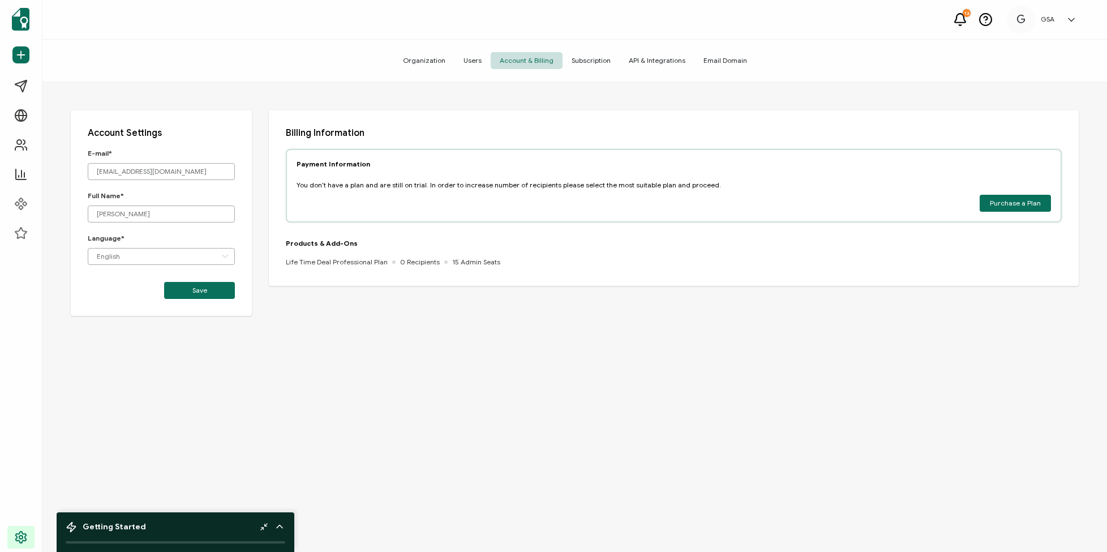
drag, startPoint x: 1002, startPoint y: 203, endPoint x: 994, endPoint y: 207, distance: 8.9
click at [1002, 203] on span "Purchase a Plan" at bounding box center [1015, 203] width 51 height 7
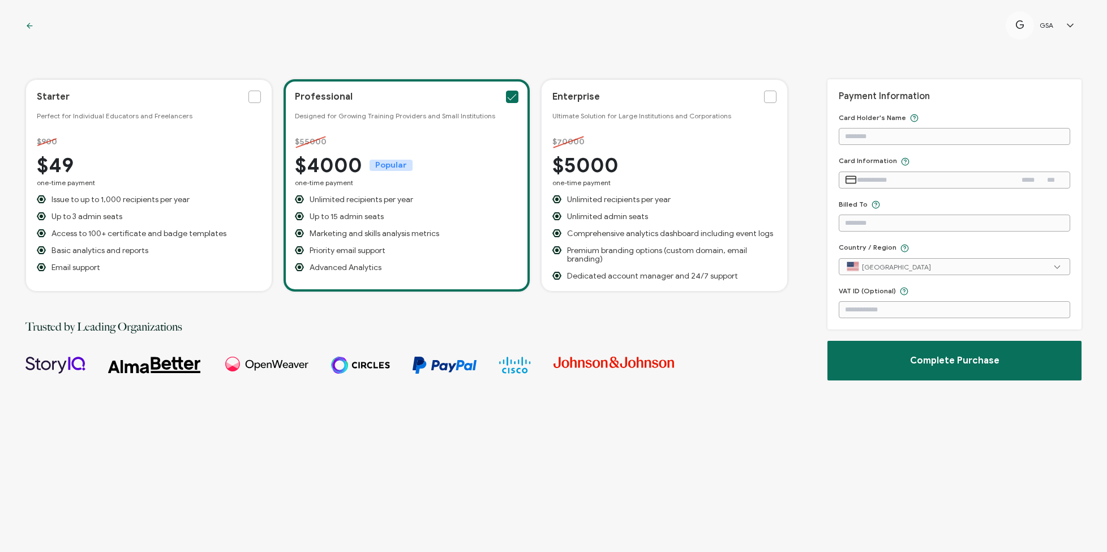
click at [27, 24] on icon at bounding box center [29, 26] width 8 height 8
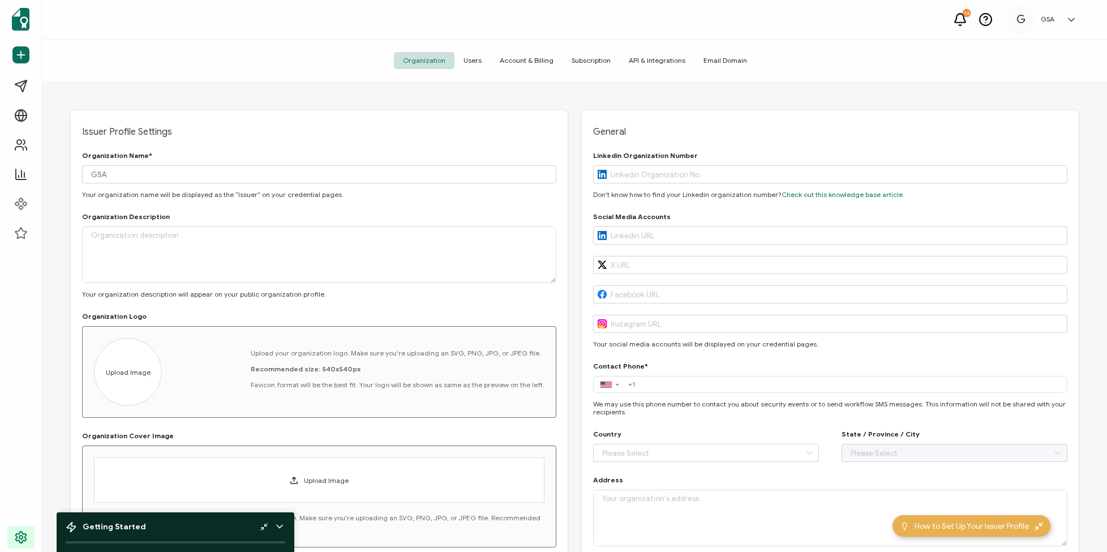
click at [511, 62] on span "Account & Billing" at bounding box center [527, 60] width 72 height 17
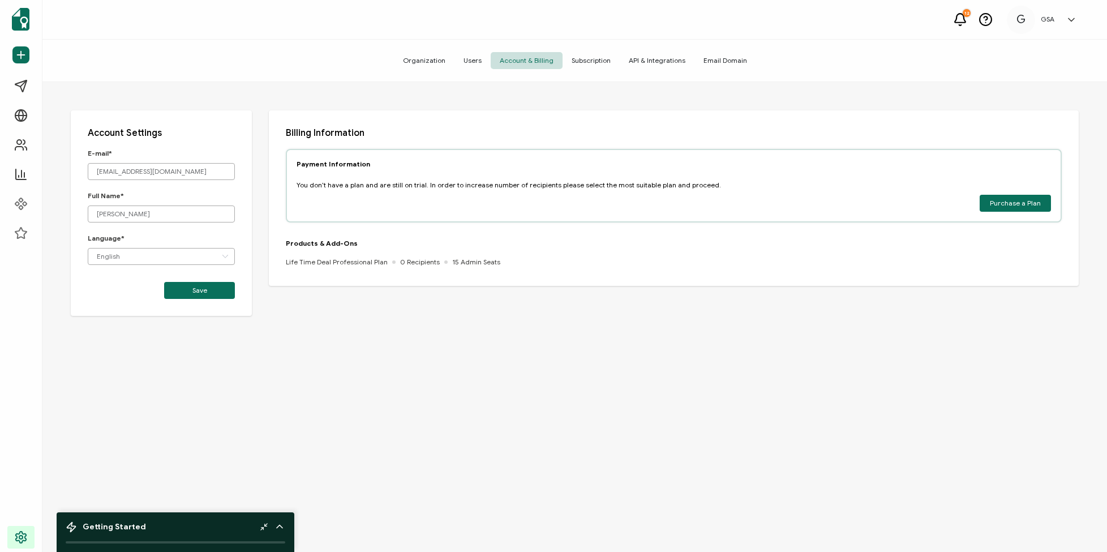
click at [599, 63] on span "Subscription" at bounding box center [591, 60] width 57 height 17
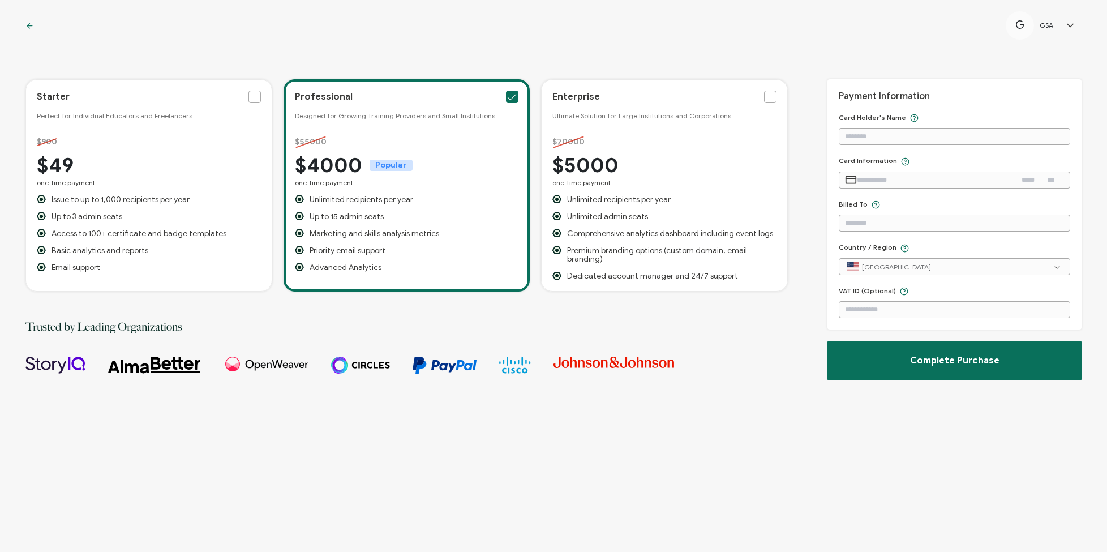
drag, startPoint x: 24, startPoint y: 25, endPoint x: 33, endPoint y: 25, distance: 9.1
click at [24, 25] on div "G GSA G [PERSON_NAME] [EMAIL_ADDRESS][DOMAIN_NAME] ID: 29507679 Innovation Inst…" at bounding box center [553, 25] width 1107 height 51
click at [33, 25] on icon at bounding box center [29, 26] width 8 height 8
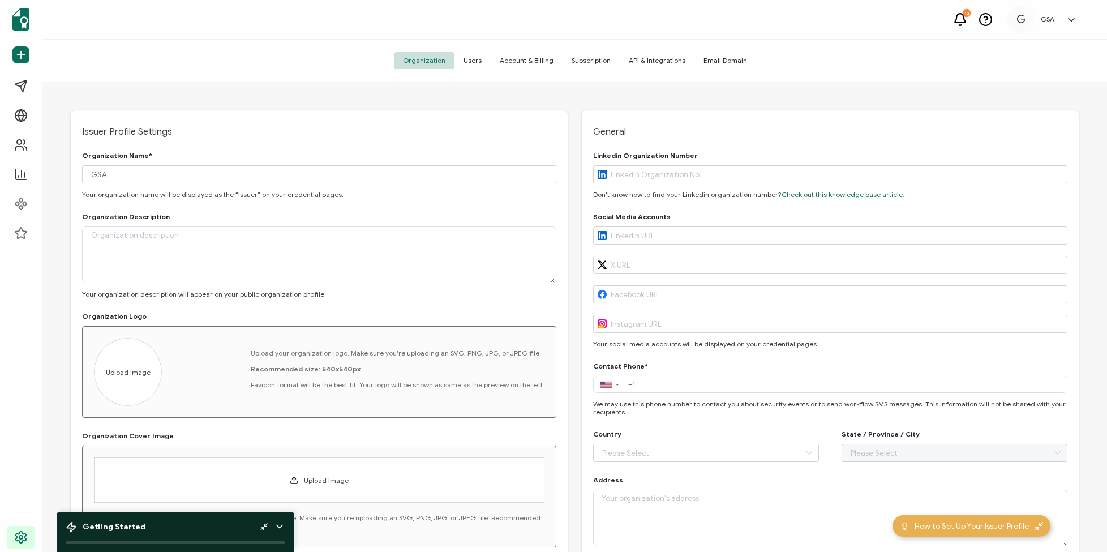
click at [671, 61] on span "API & Integrations" at bounding box center [657, 60] width 75 height 17
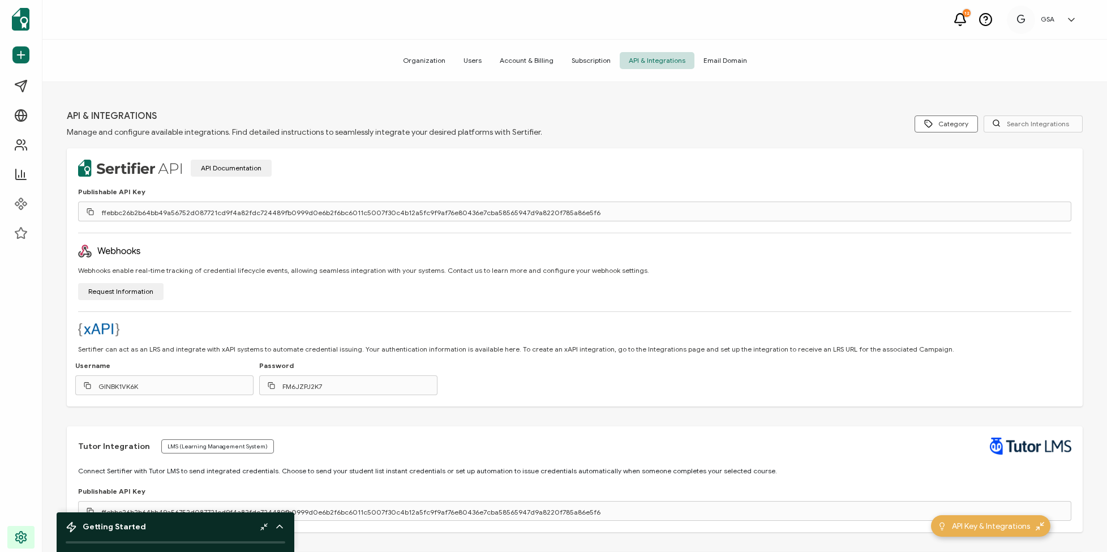
click at [711, 61] on span "Email Domain" at bounding box center [726, 60] width 62 height 17
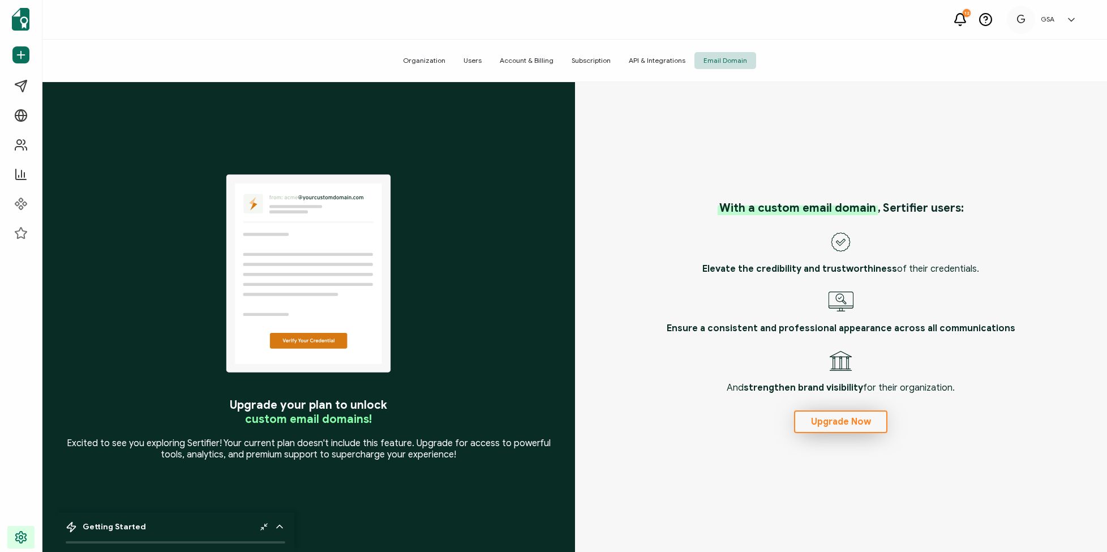
click at [837, 422] on span "Upgrade Now" at bounding box center [841, 421] width 60 height 9
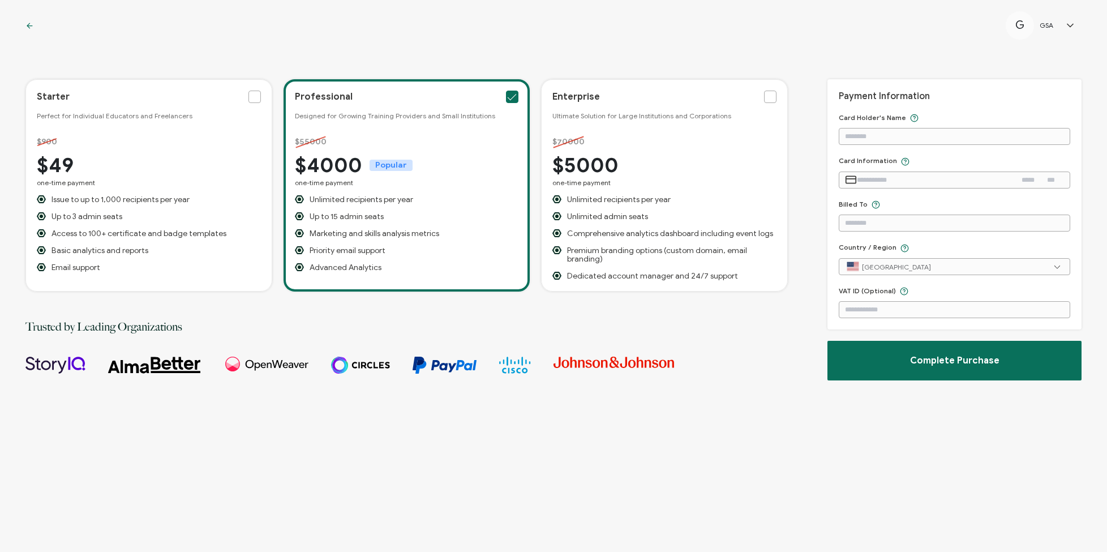
click at [28, 24] on icon at bounding box center [29, 26] width 8 height 8
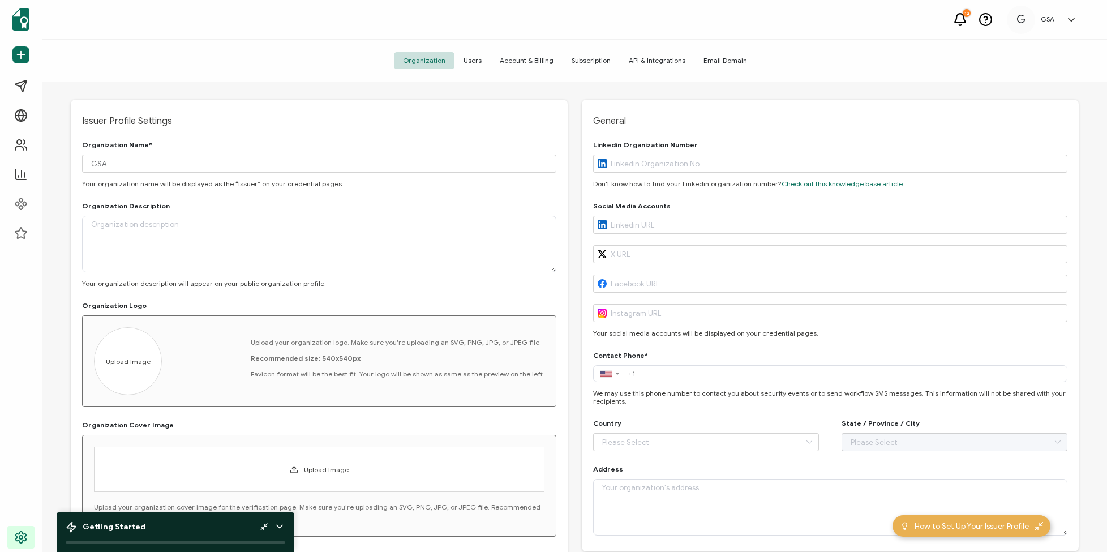
scroll to position [13, 0]
click at [1073, 20] on icon at bounding box center [1072, 19] width 6 height 3
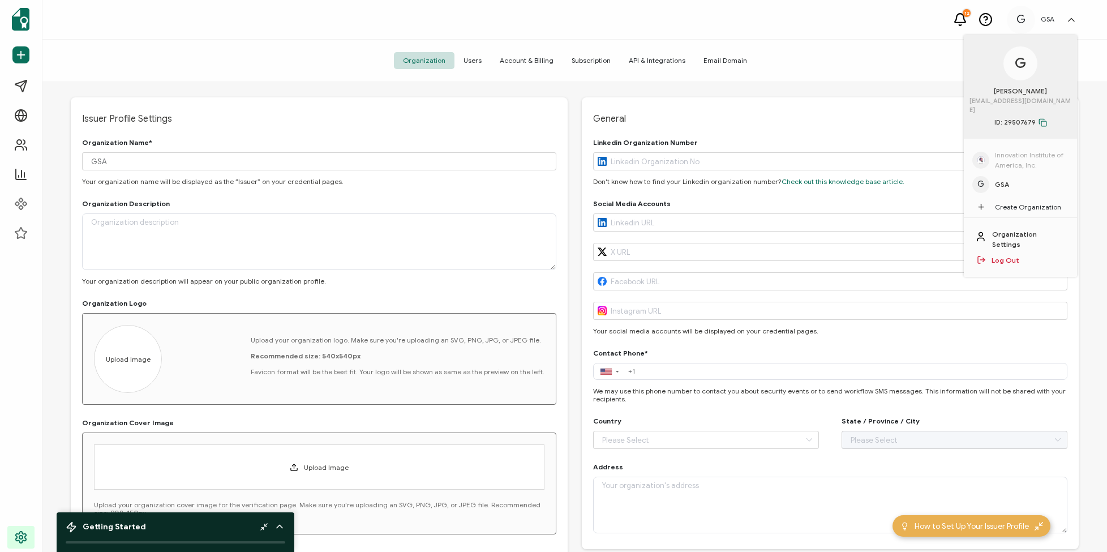
scroll to position [2, 0]
click at [1015, 151] on span "Innovation Institute of America, Inc." at bounding box center [1032, 158] width 74 height 20
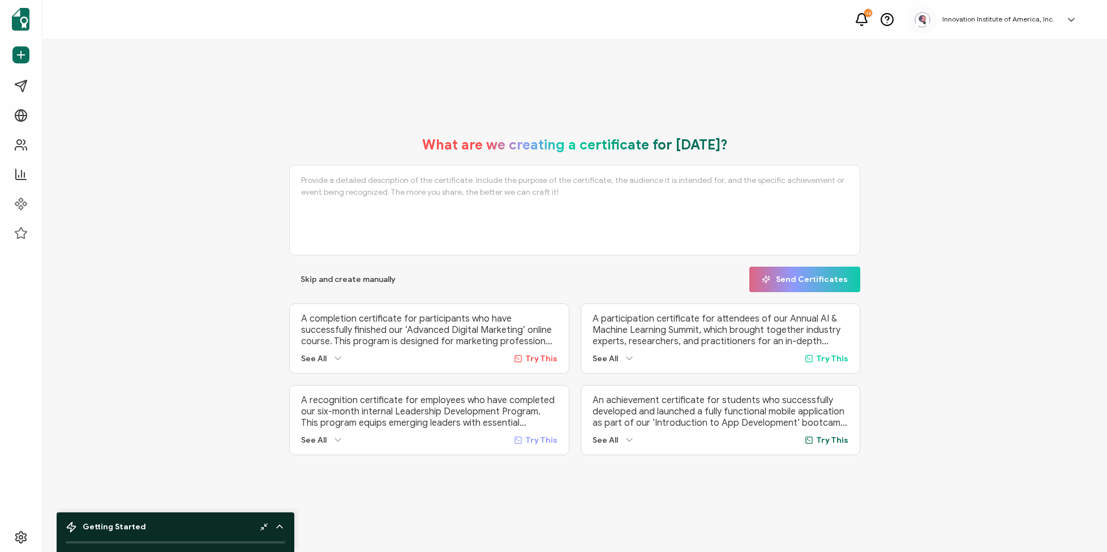
click at [1068, 22] on icon at bounding box center [1071, 19] width 11 height 11
click at [1023, 229] on link "Organization Settings" at bounding box center [1030, 239] width 74 height 20
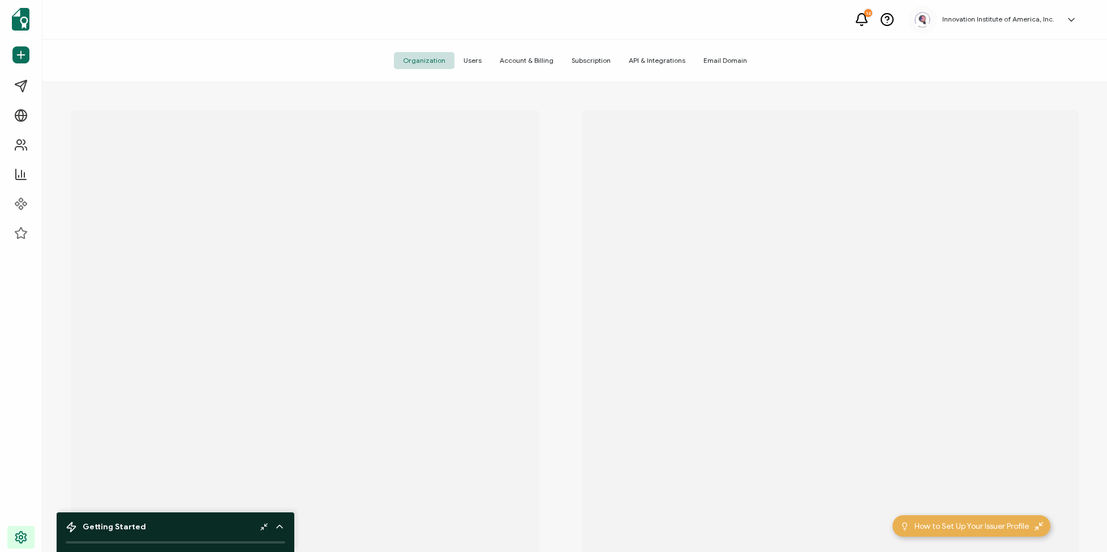
scroll to position [1, 0]
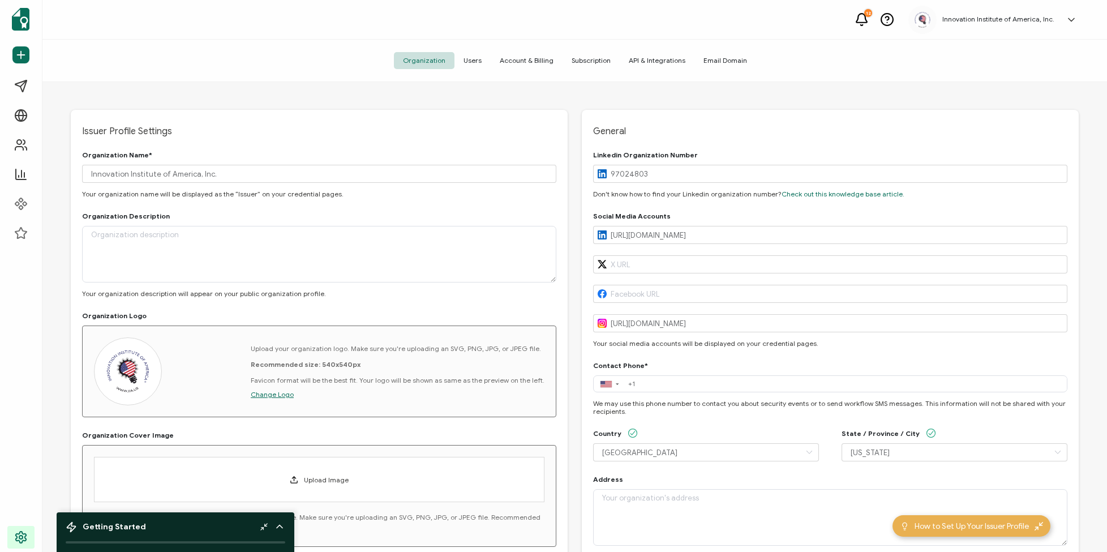
click at [515, 60] on span "Account & Billing" at bounding box center [527, 60] width 72 height 17
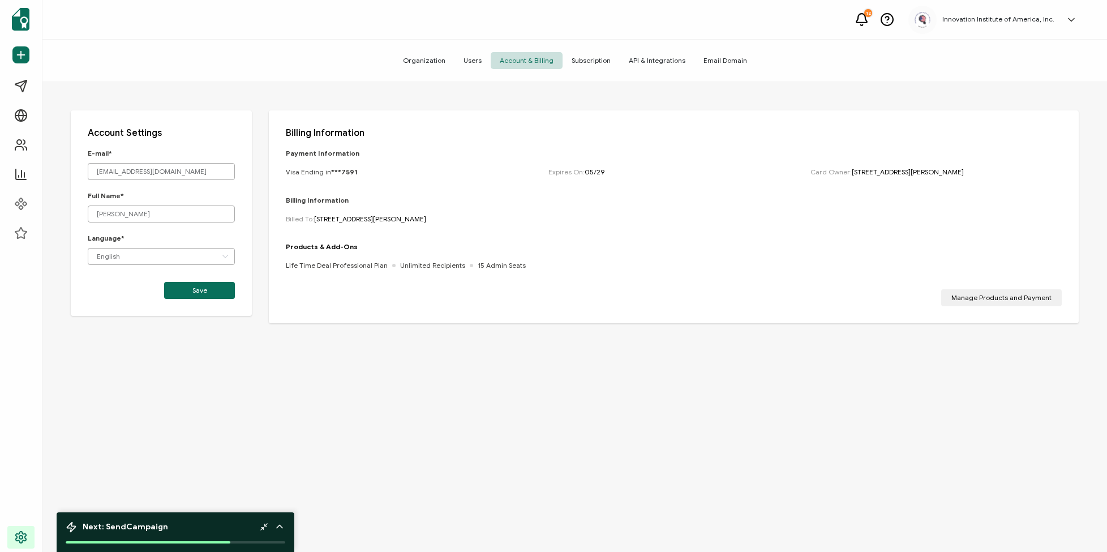
click at [582, 55] on span "Subscription" at bounding box center [591, 60] width 57 height 17
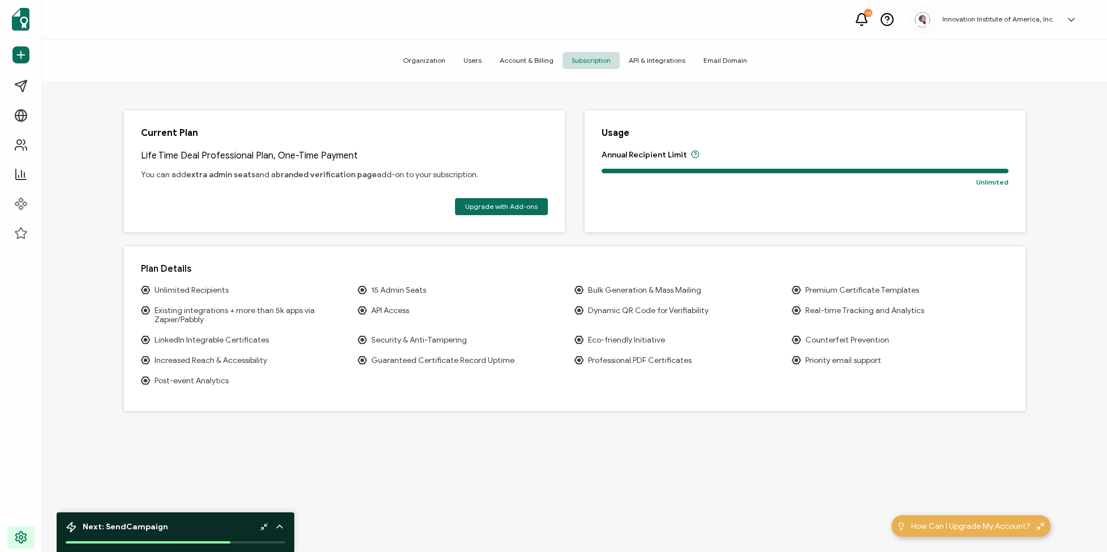
click at [629, 61] on span "API & Integrations" at bounding box center [657, 60] width 75 height 17
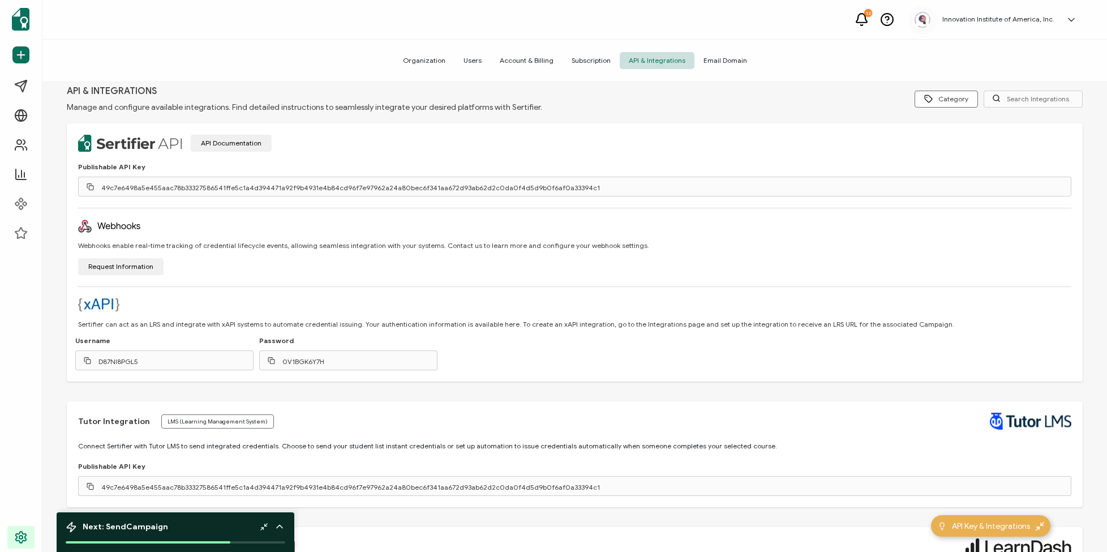
scroll to position [38, 0]
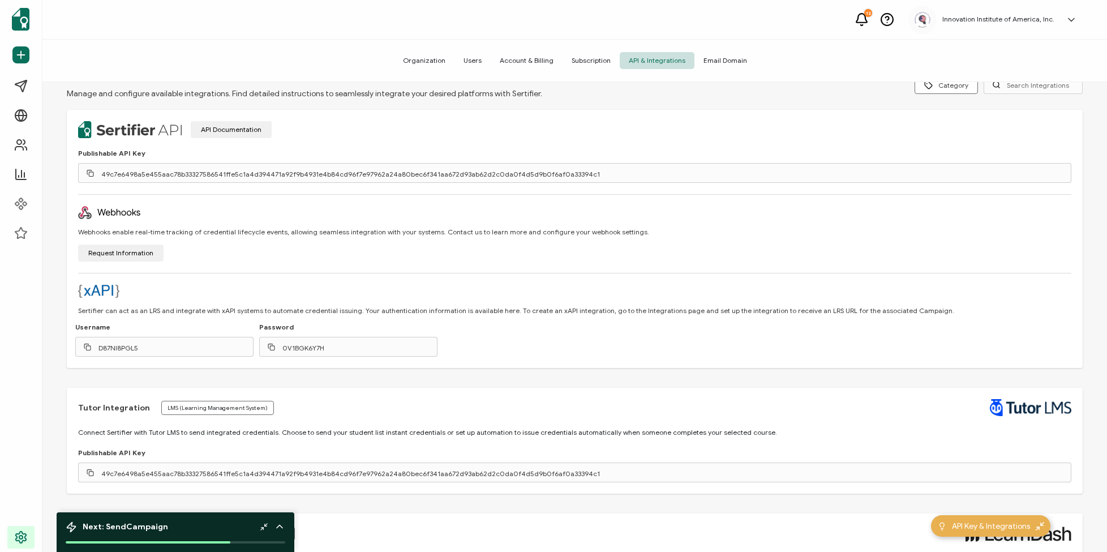
click at [709, 61] on span "Email Domain" at bounding box center [726, 60] width 62 height 17
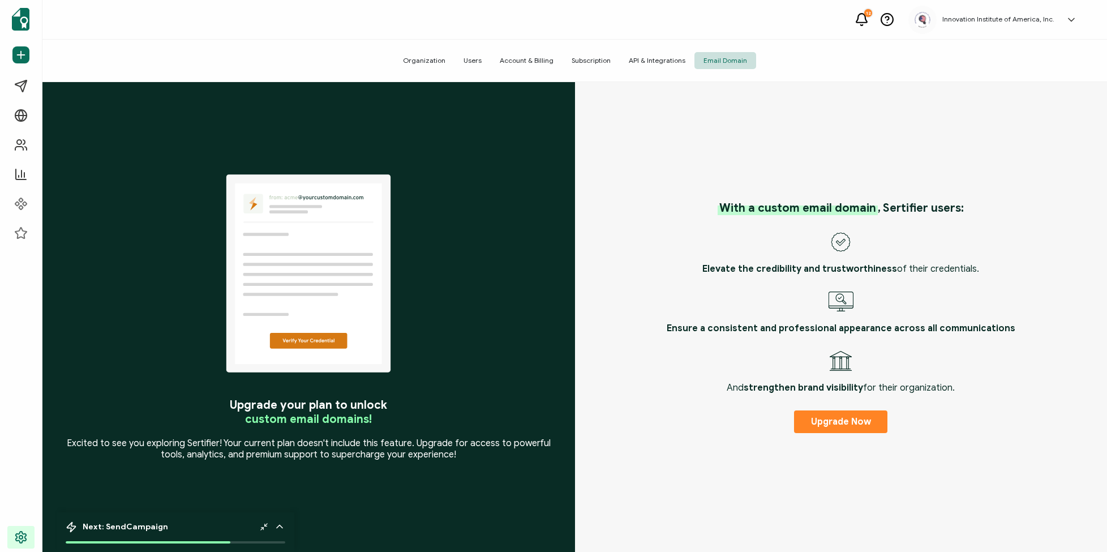
click at [485, 61] on span "Users" at bounding box center [473, 60] width 36 height 17
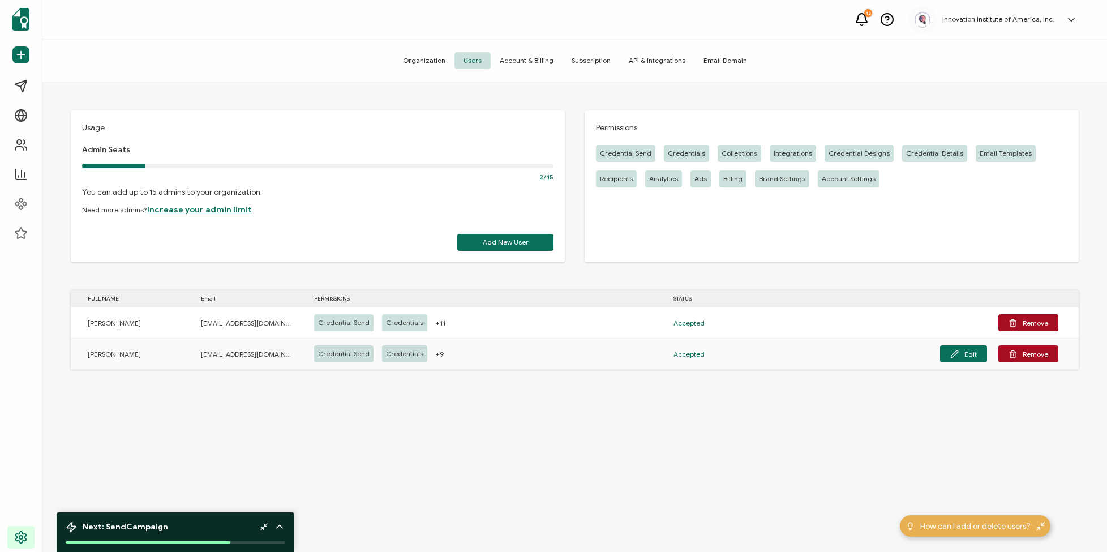
click at [511, 61] on span "Account & Billing" at bounding box center [527, 60] width 72 height 17
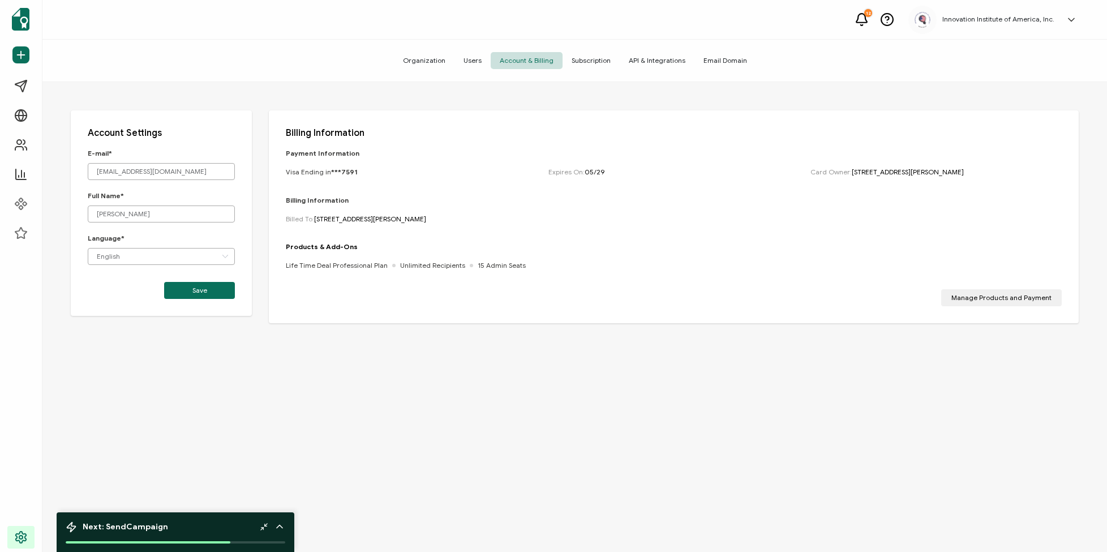
click at [443, 59] on span "Organization" at bounding box center [424, 60] width 61 height 17
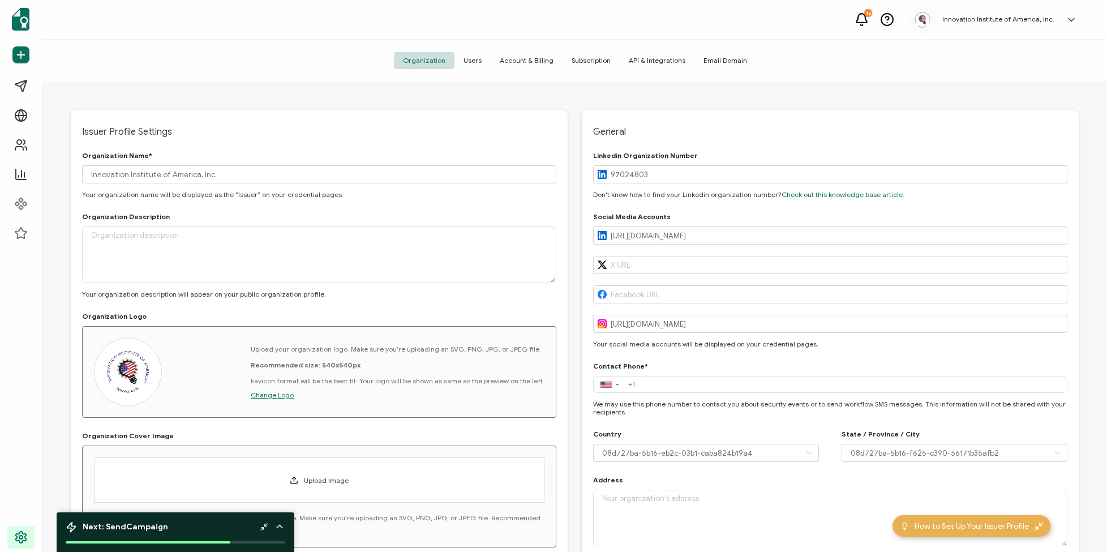
click at [1073, 20] on icon at bounding box center [1072, 19] width 6 height 3
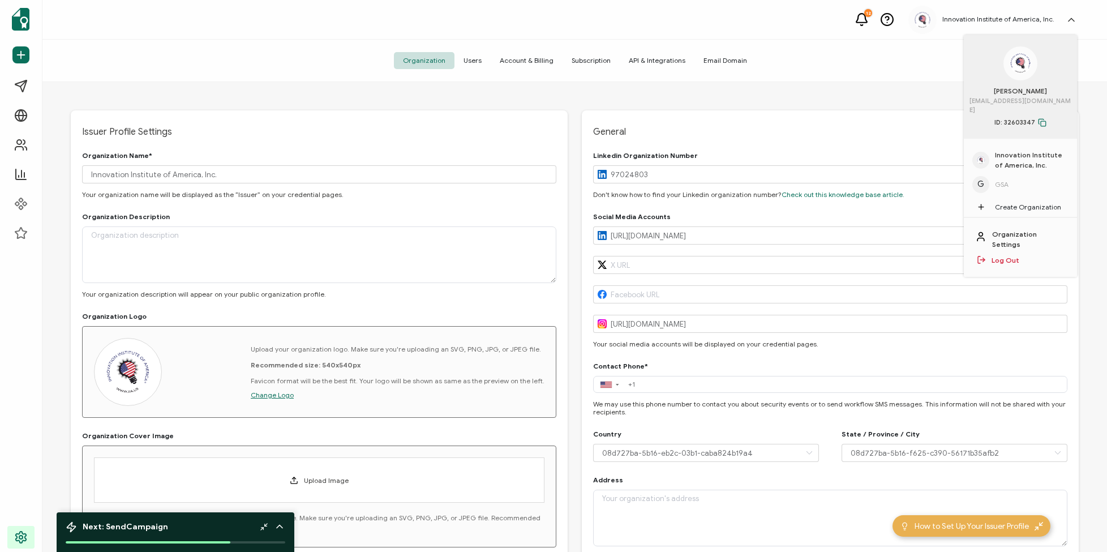
click at [1006, 179] on span "GSA" at bounding box center [1002, 184] width 14 height 10
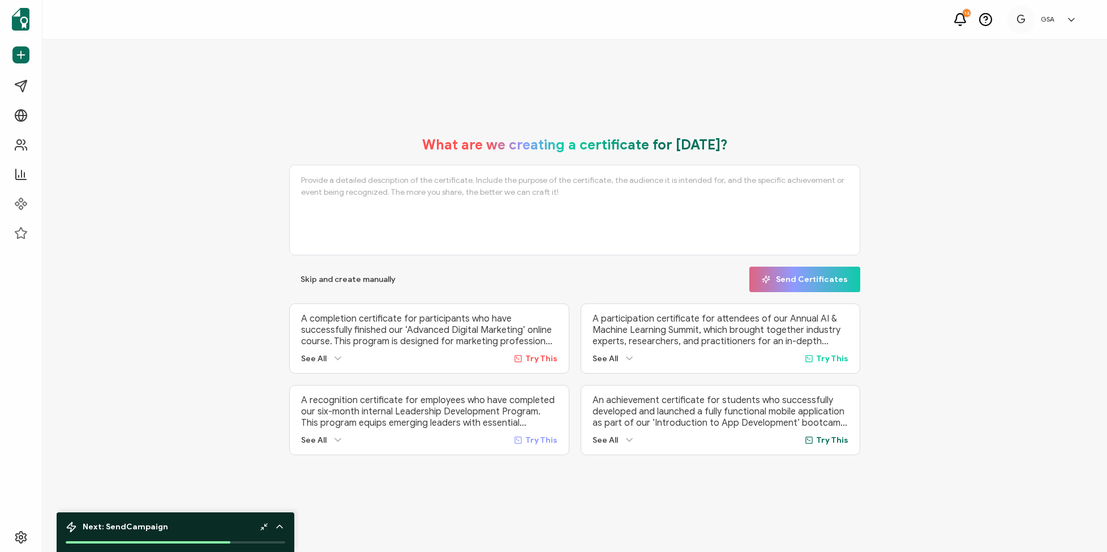
click at [1072, 19] on icon at bounding box center [1071, 19] width 11 height 11
click at [1015, 229] on link "Organization Settings" at bounding box center [1030, 239] width 74 height 20
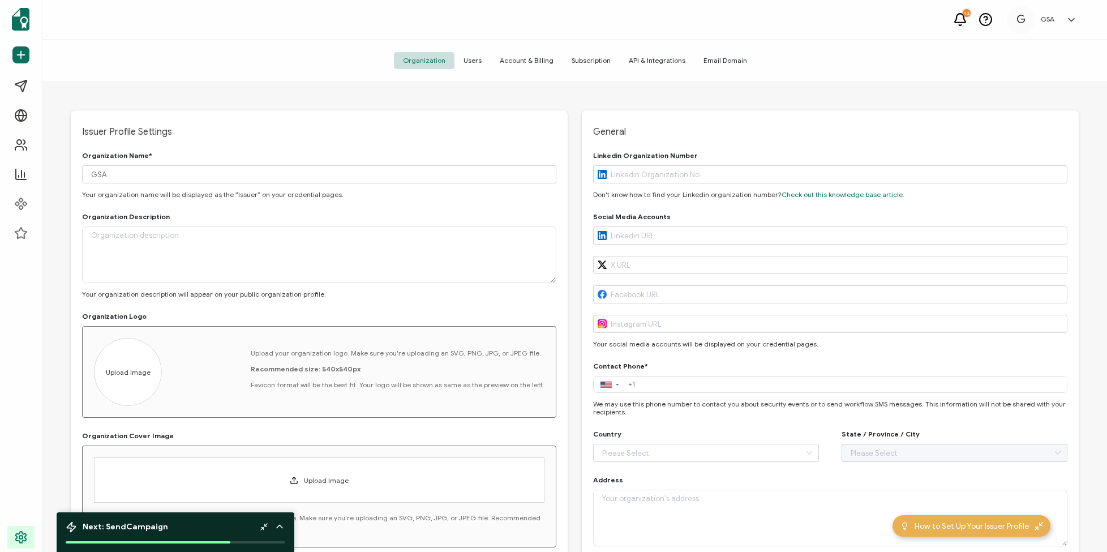
click at [477, 60] on span "Users" at bounding box center [473, 60] width 36 height 17
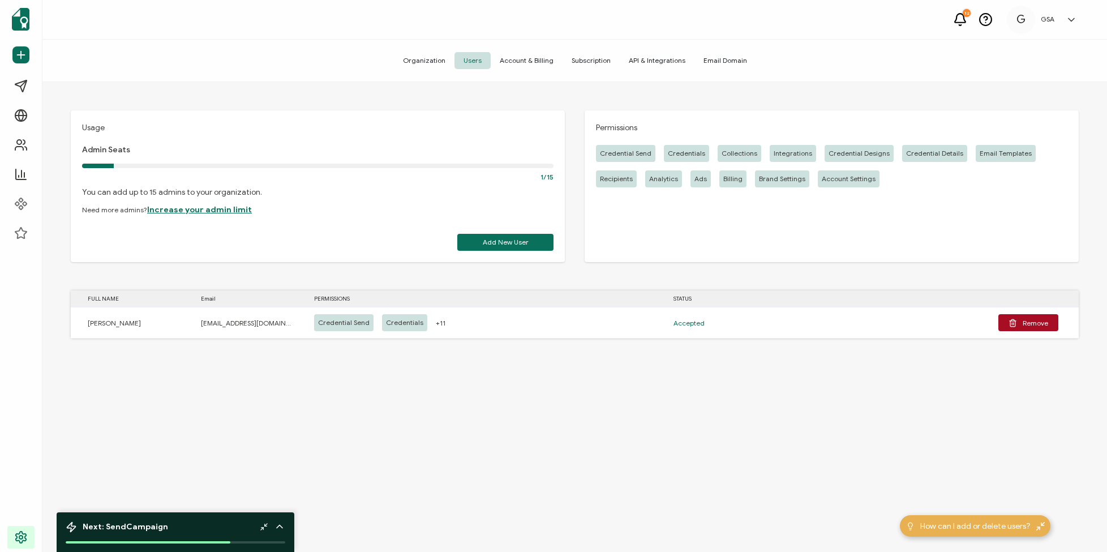
click at [516, 61] on span "Account & Billing" at bounding box center [527, 60] width 72 height 17
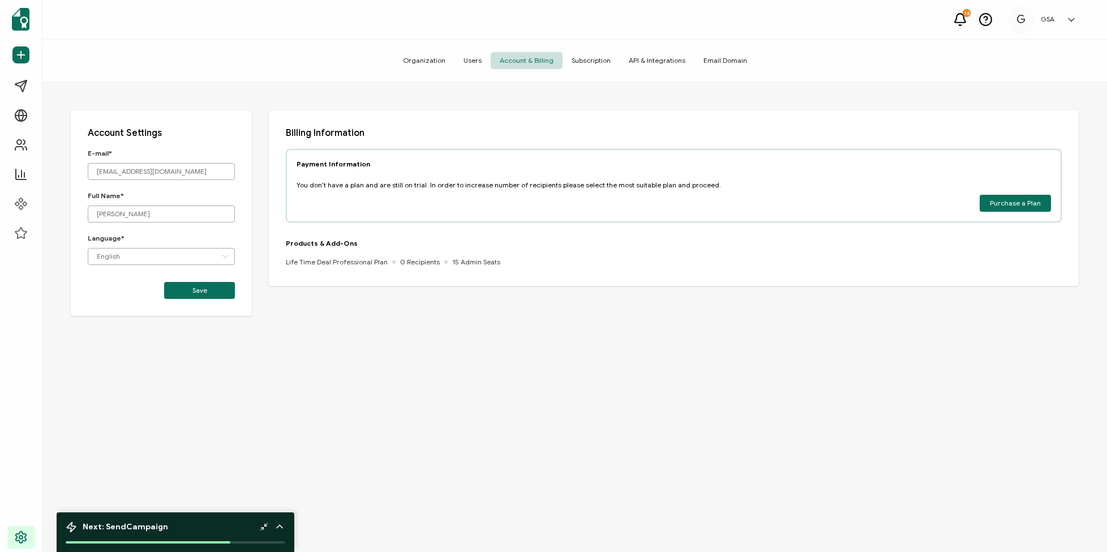
click at [587, 61] on span "Subscription" at bounding box center [591, 60] width 57 height 17
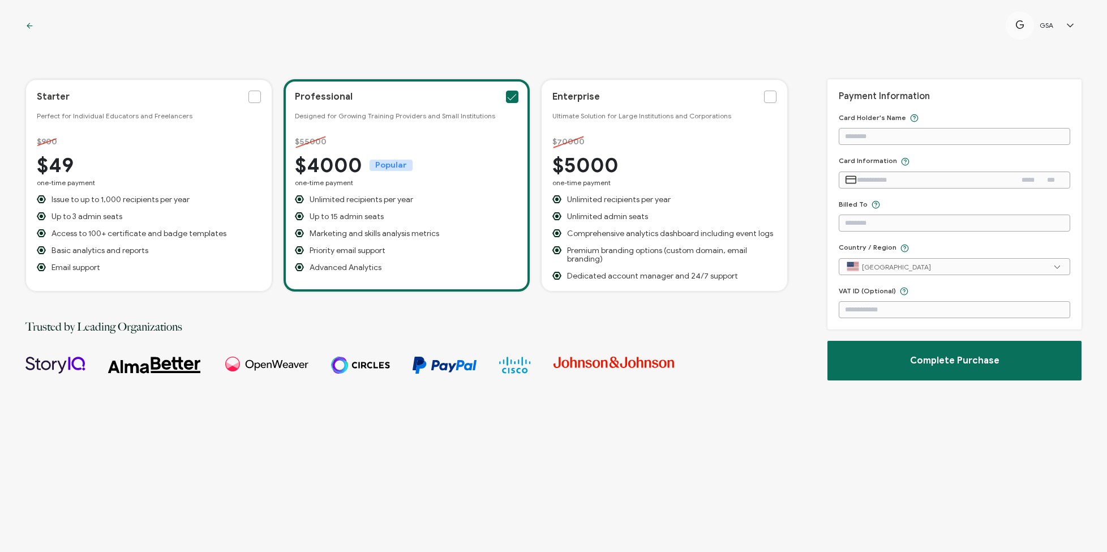
click at [25, 28] on div "G GSA G [PERSON_NAME] [EMAIL_ADDRESS][DOMAIN_NAME] ID: 29507679 Innovation Inst…" at bounding box center [553, 25] width 1107 height 51
click at [32, 25] on icon at bounding box center [29, 26] width 8 height 8
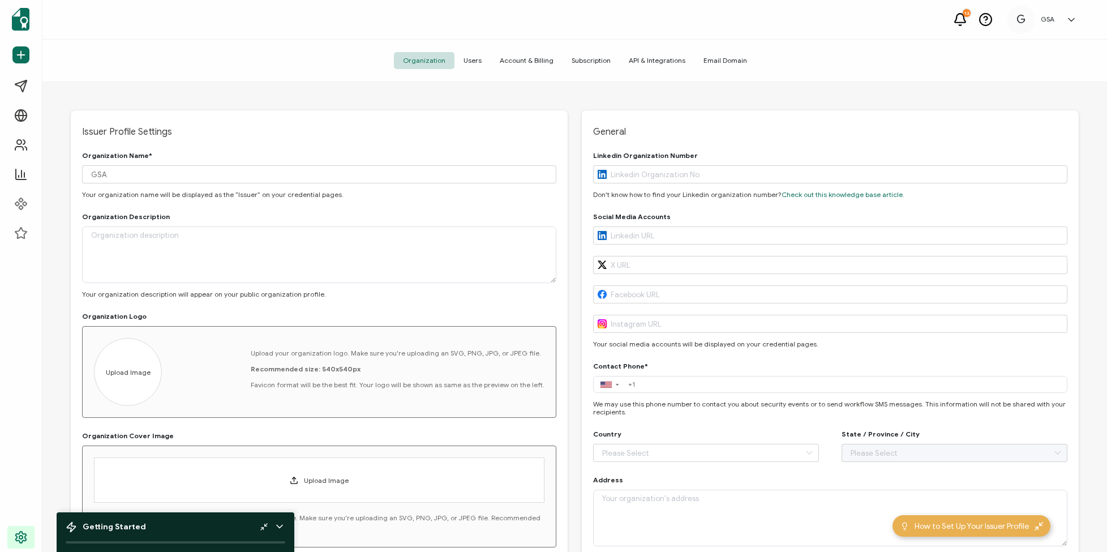
click at [661, 61] on span "API & Integrations" at bounding box center [657, 60] width 75 height 17
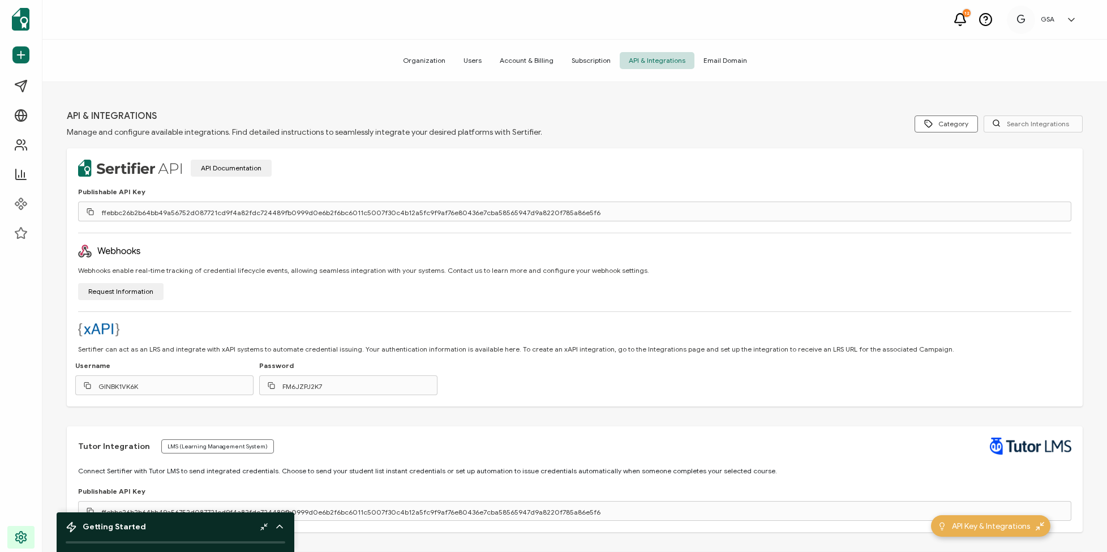
click at [706, 62] on span "Email Domain" at bounding box center [726, 60] width 62 height 17
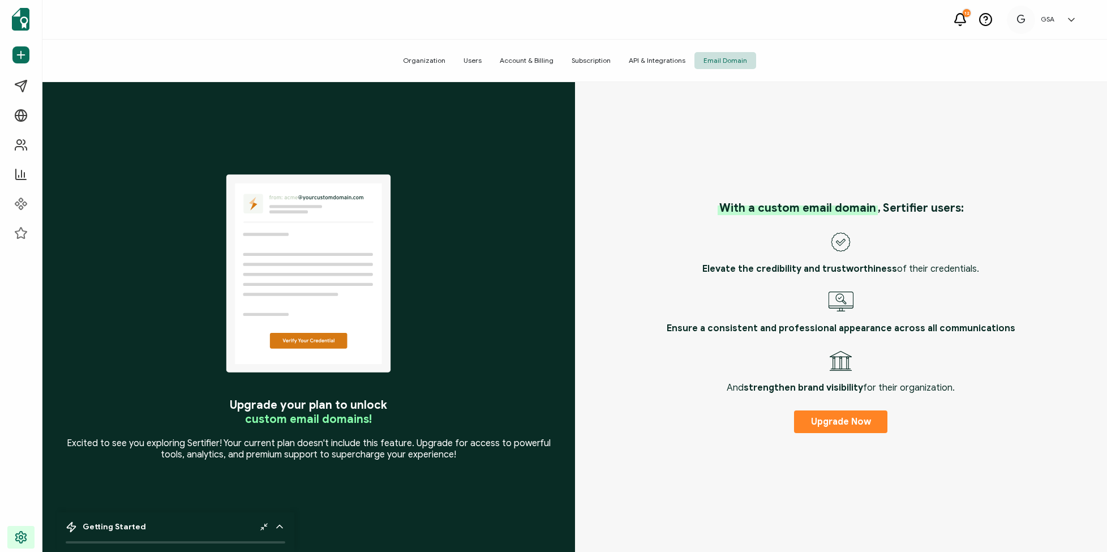
click at [420, 58] on span "Organization" at bounding box center [424, 60] width 61 height 17
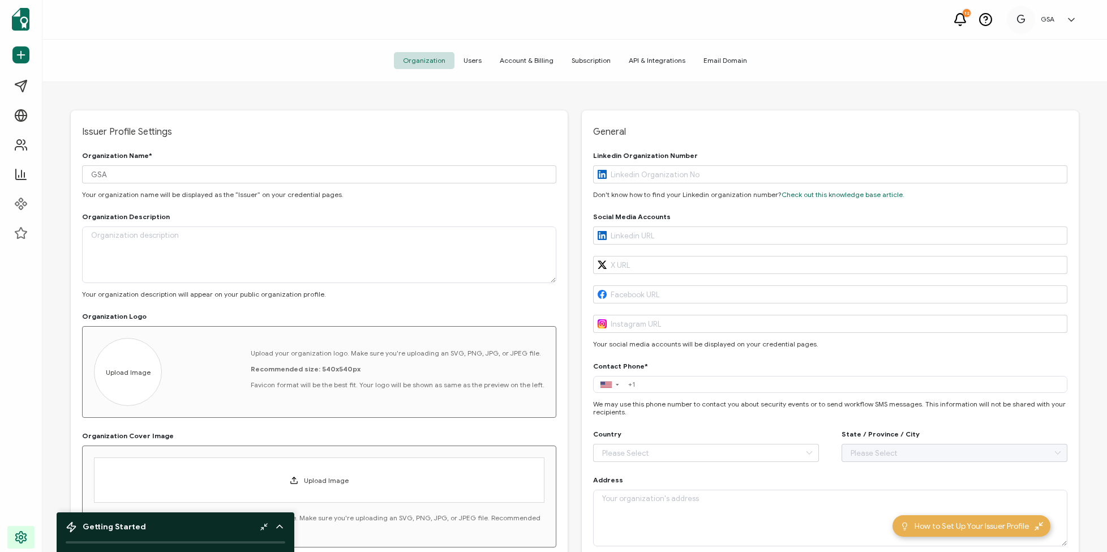
click at [477, 60] on span "Users" at bounding box center [473, 60] width 36 height 17
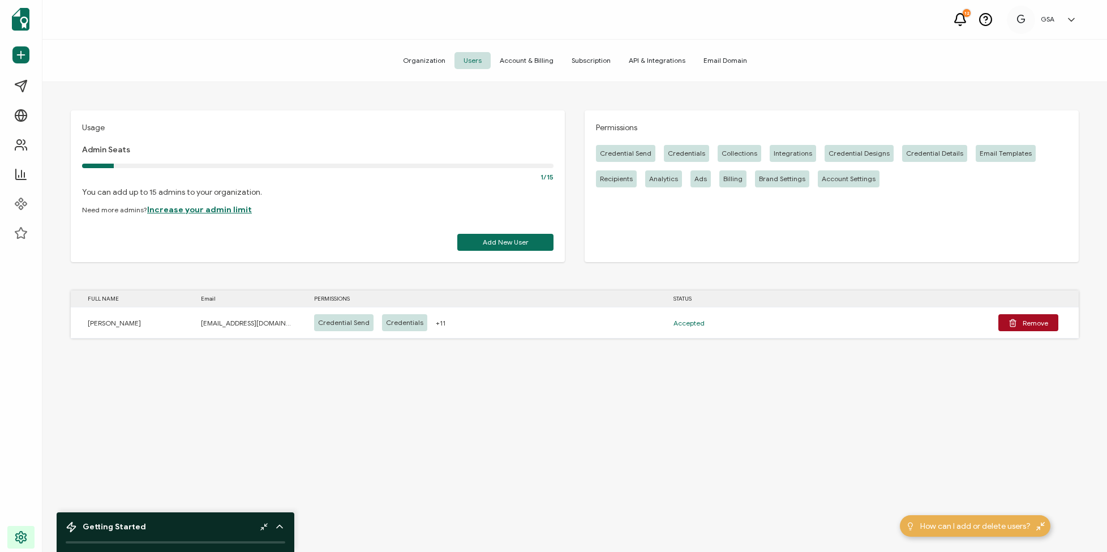
click at [508, 59] on span "Account & Billing" at bounding box center [527, 60] width 72 height 17
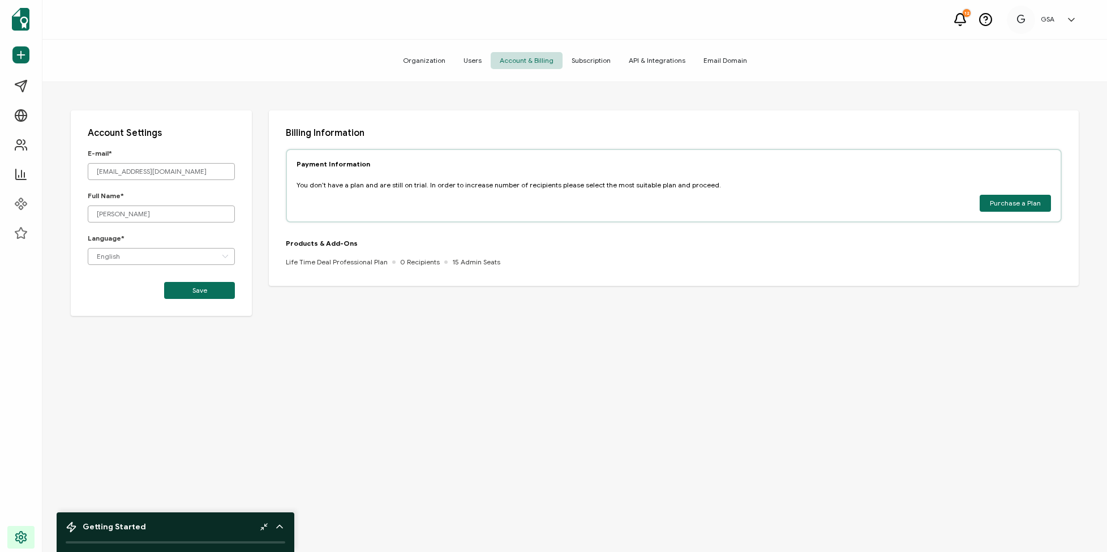
click at [998, 207] on span "Purchase a Plan" at bounding box center [1015, 203] width 51 height 7
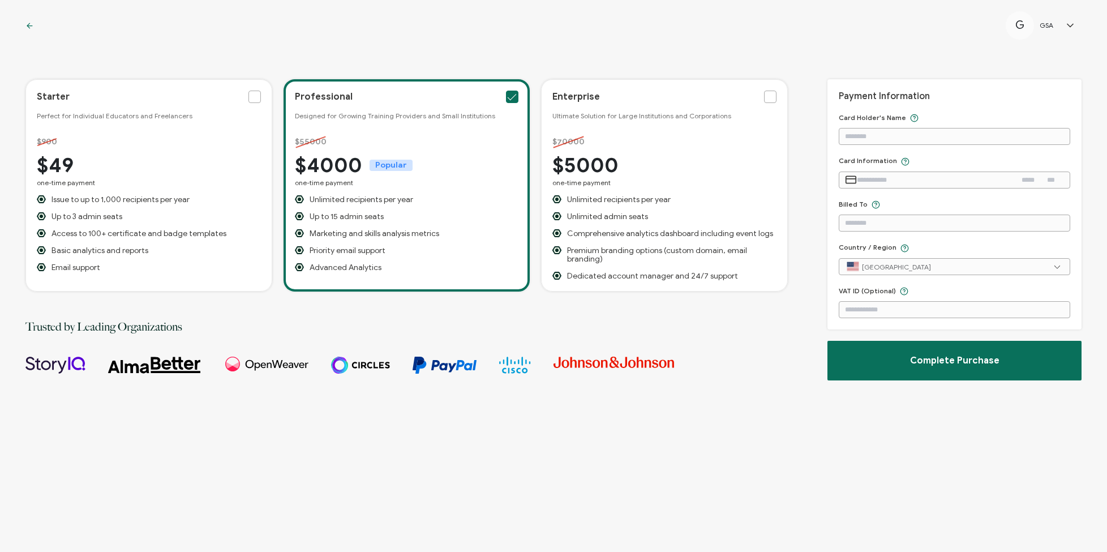
click at [255, 94] on span at bounding box center [255, 97] width 12 height 12
click at [261, 91] on input "checkbox" at bounding box center [261, 91] width 0 height 0
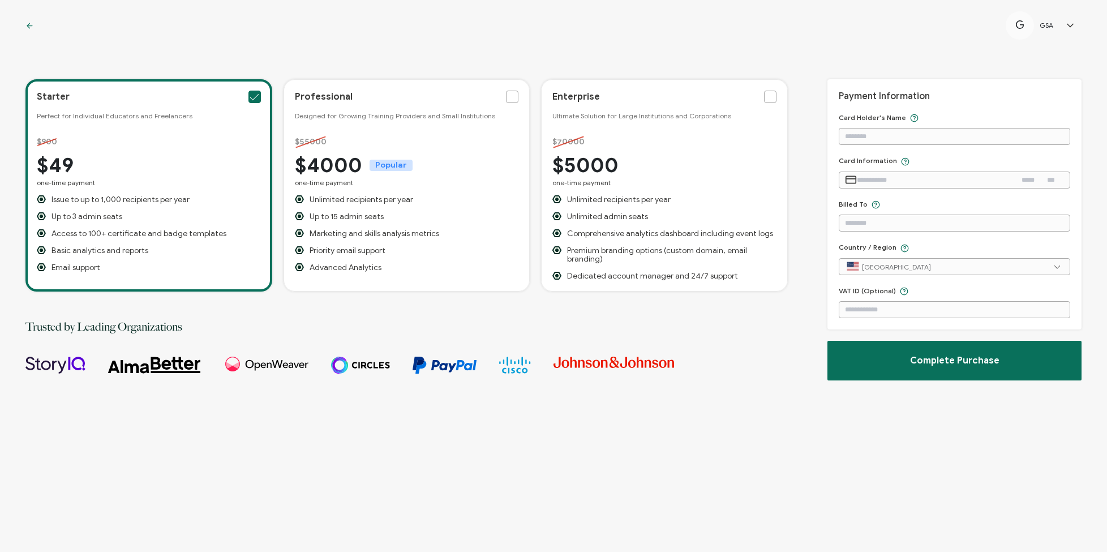
click at [29, 27] on icon at bounding box center [29, 26] width 8 height 8
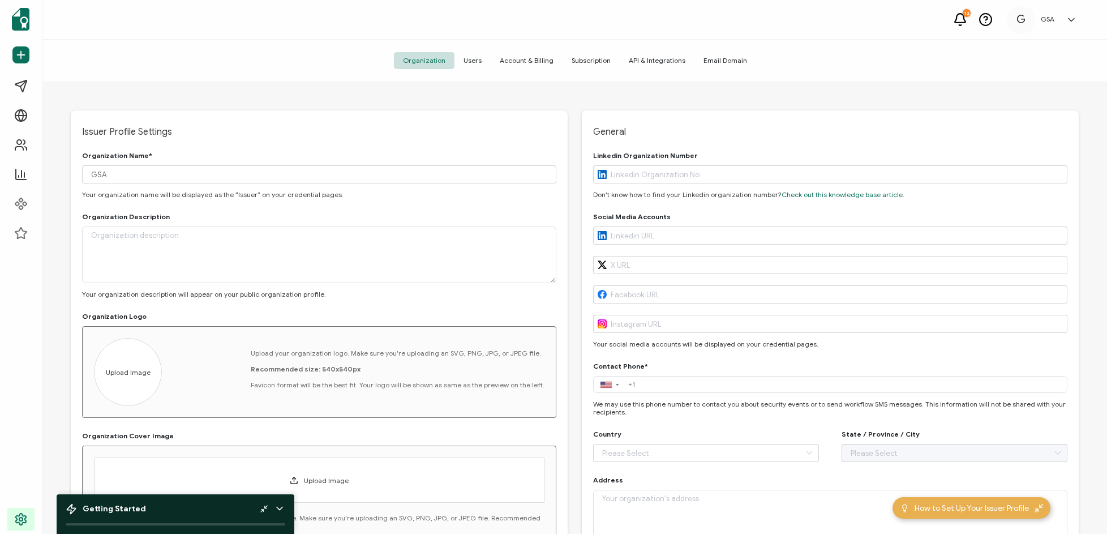
click at [513, 62] on span "Account & Billing" at bounding box center [527, 60] width 72 height 17
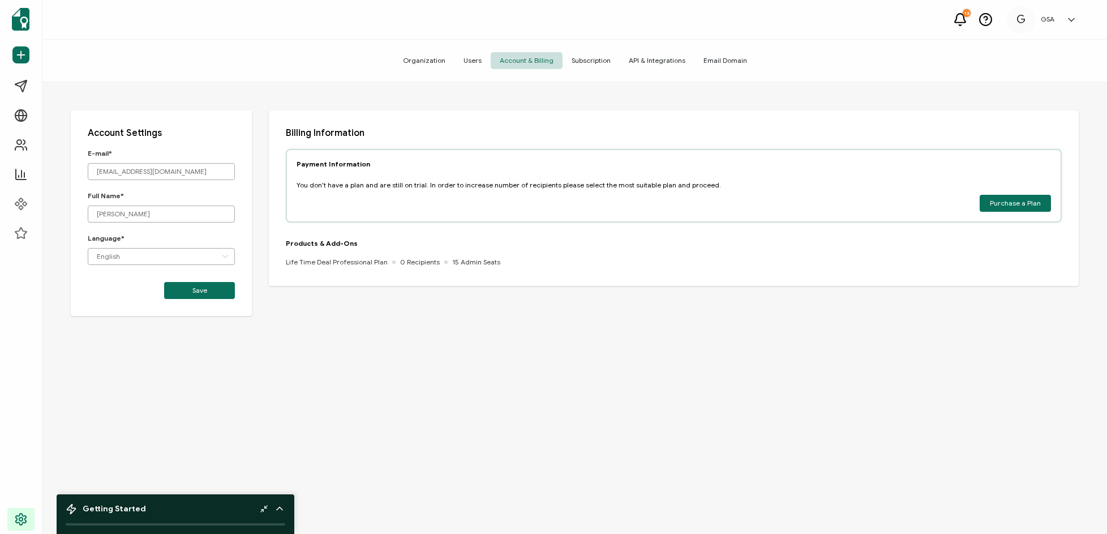
drag, startPoint x: 1028, startPoint y: 203, endPoint x: 560, endPoint y: 338, distance: 486.7
click at [1028, 203] on span "Purchase a Plan" at bounding box center [1015, 203] width 51 height 7
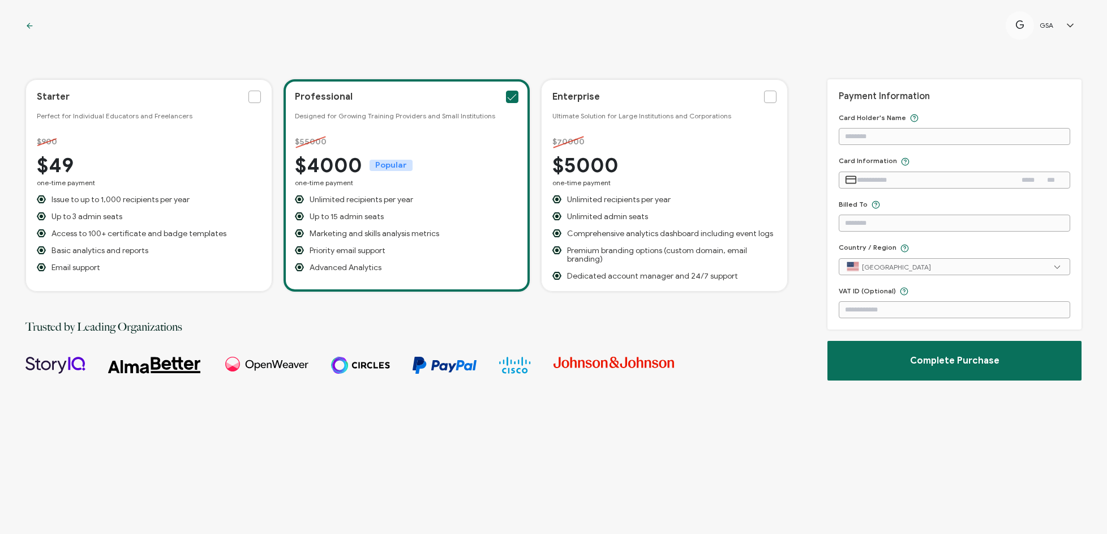
drag, startPoint x: 252, startPoint y: 98, endPoint x: 256, endPoint y: 112, distance: 14.7
click at [252, 98] on span at bounding box center [255, 97] width 12 height 12
click at [261, 91] on input "checkbox" at bounding box center [261, 91] width 0 height 0
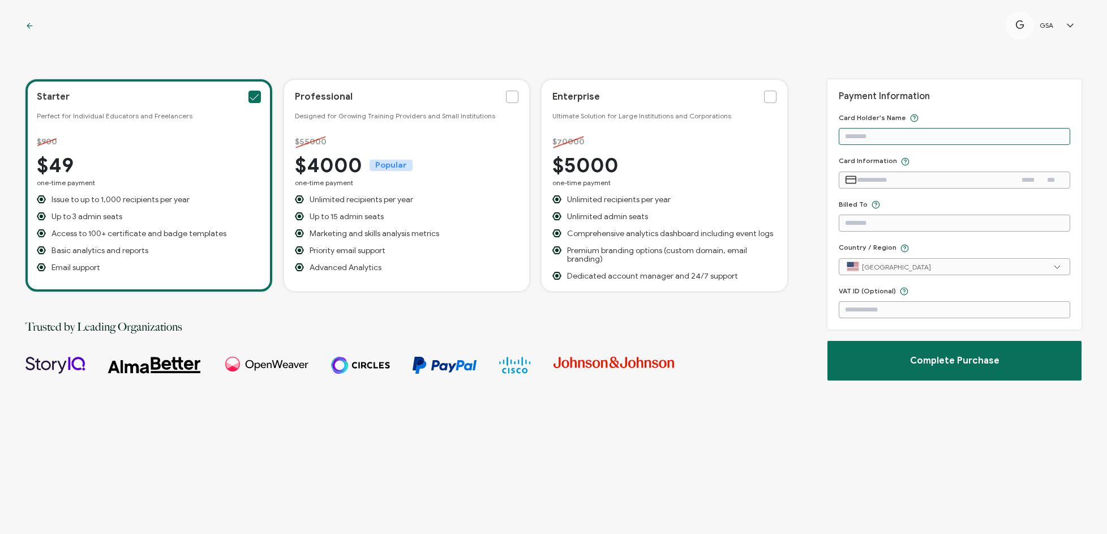
click at [954, 136] on input "text" at bounding box center [955, 136] width 232 height 17
type input "**********"
click at [882, 179] on input "text" at bounding box center [935, 180] width 157 height 17
paste input "**********"
type input "**********"
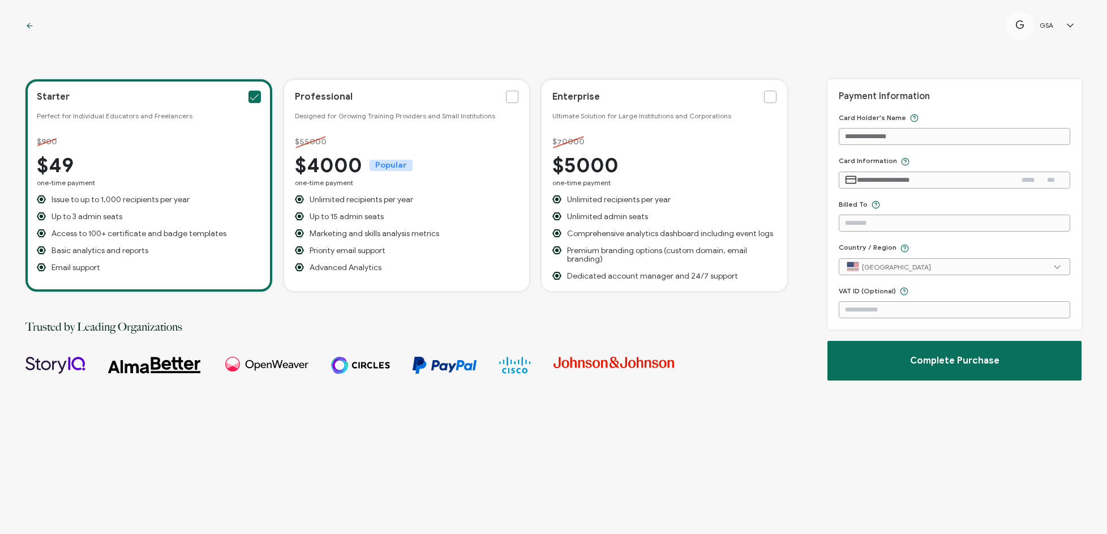
drag, startPoint x: 872, startPoint y: 179, endPoint x: 876, endPoint y: 151, distance: 28.5
click at [872, 178] on input "**********" at bounding box center [935, 180] width 157 height 17
click at [1022, 177] on input "text" at bounding box center [1033, 180] width 23 height 17
type input "*****"
type input "***"
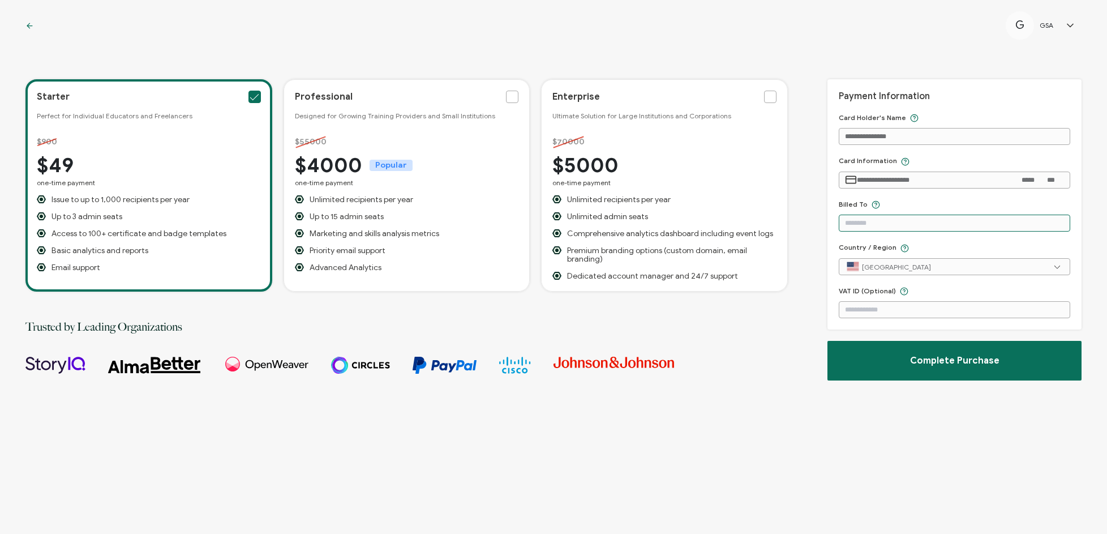
click at [916, 215] on input "text" at bounding box center [955, 223] width 232 height 17
click at [919, 216] on input "text" at bounding box center [955, 223] width 232 height 17
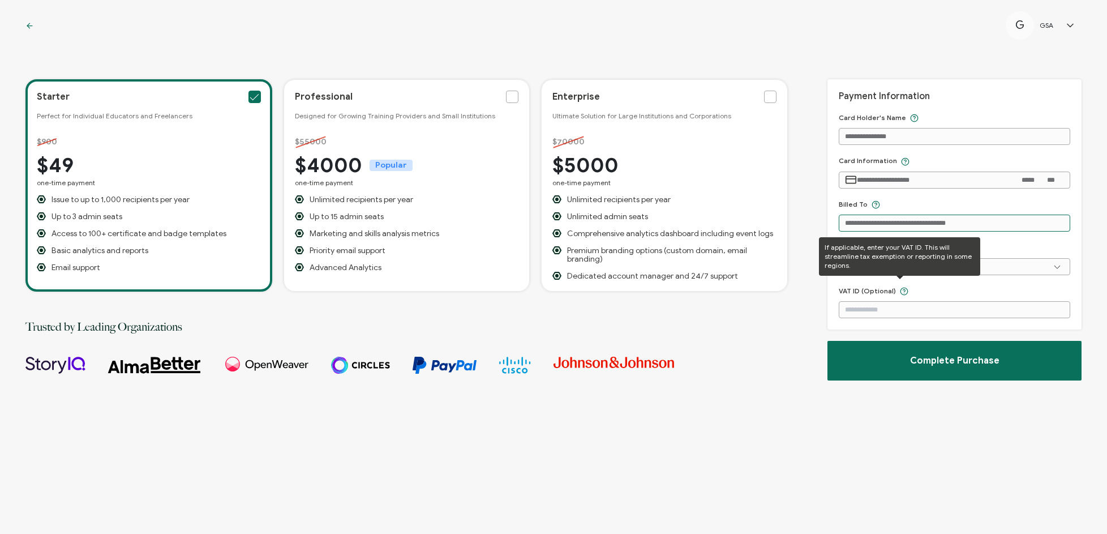
type input "**********"
click at [737, 373] on div "Starter Perfect for Individual Educators and Freelancers $900 $49 one-time paym…" at bounding box center [406, 300] width 763 height 443
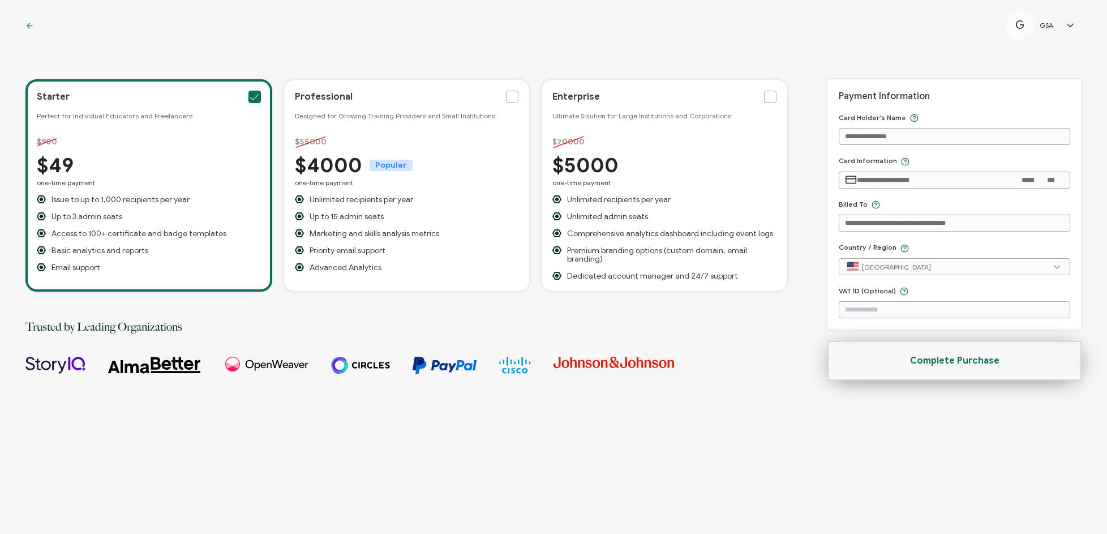
click at [1011, 363] on button "Complete Purchase" at bounding box center [955, 361] width 254 height 40
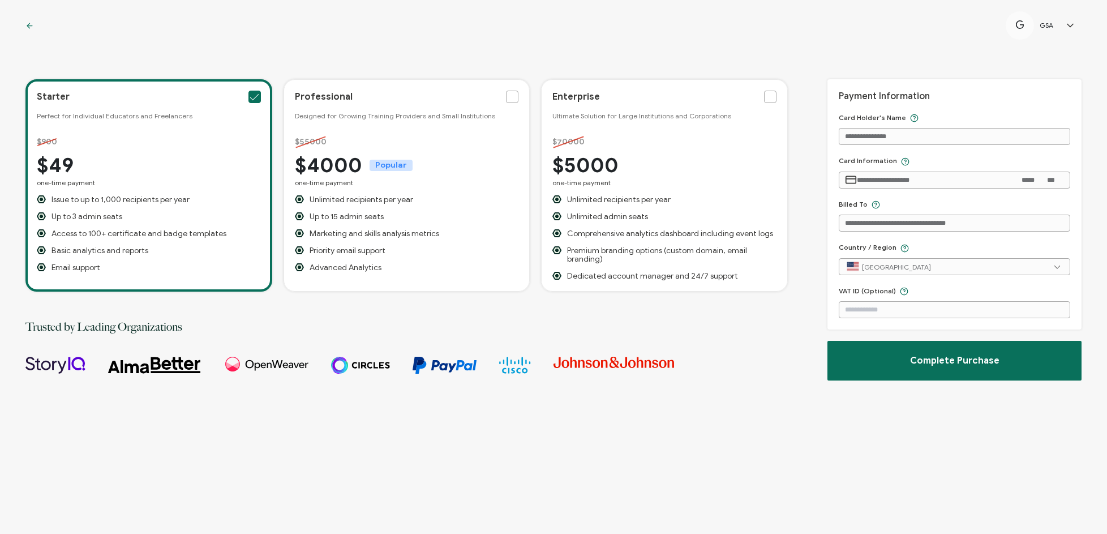
click at [747, 390] on div "Starter Perfect for Individual Educators and Freelancers $900 $49 one-time paym…" at bounding box center [406, 300] width 763 height 443
click at [912, 136] on input "**********" at bounding box center [955, 136] width 232 height 17
click at [931, 179] on input "**********" at bounding box center [935, 180] width 157 height 17
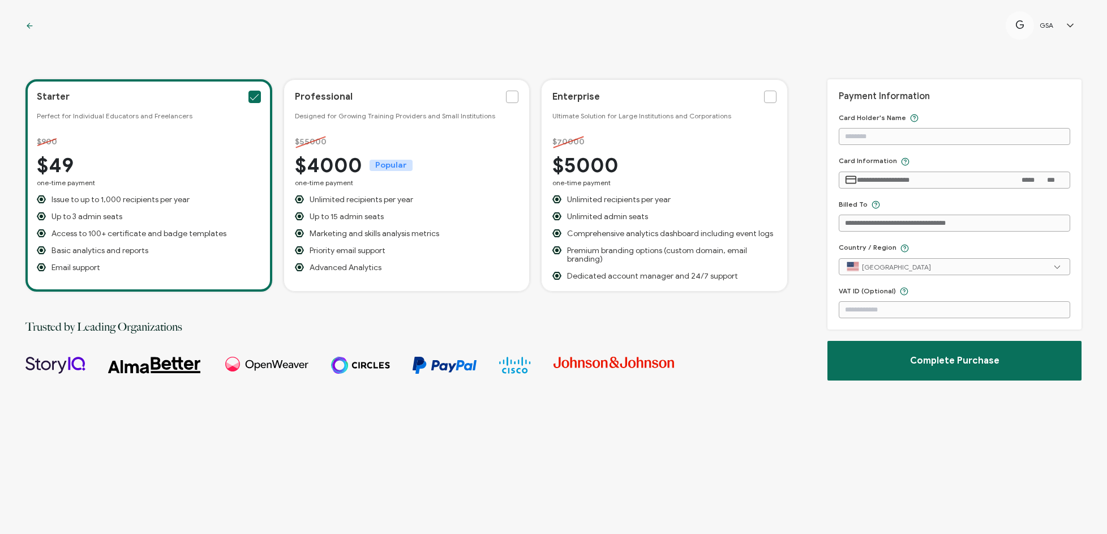
click at [931, 179] on input "**********" at bounding box center [935, 180] width 157 height 17
click at [965, 220] on input "**********" at bounding box center [955, 223] width 232 height 17
